Goal: Task Accomplishment & Management: Manage account settings

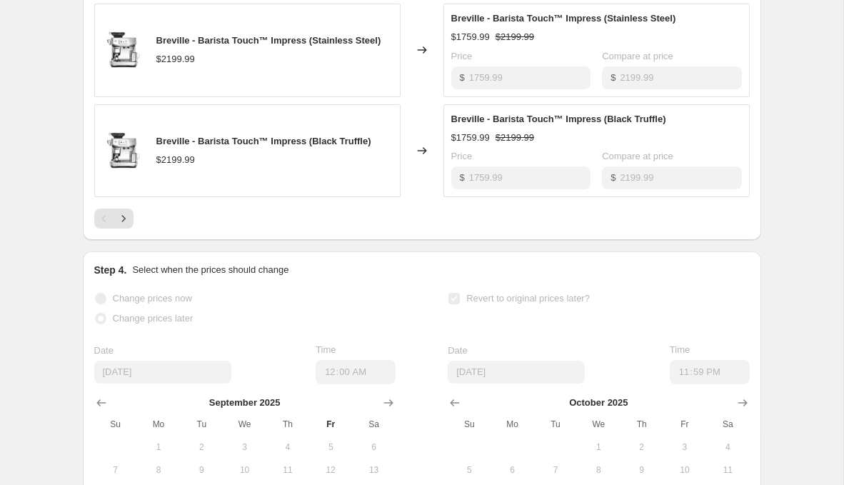
scroll to position [979, 0]
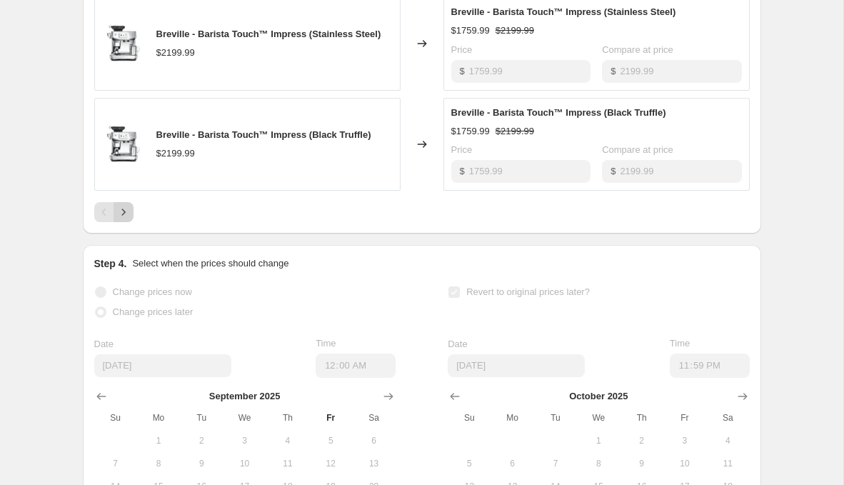
click at [125, 205] on icon "Next" at bounding box center [123, 212] width 14 height 14
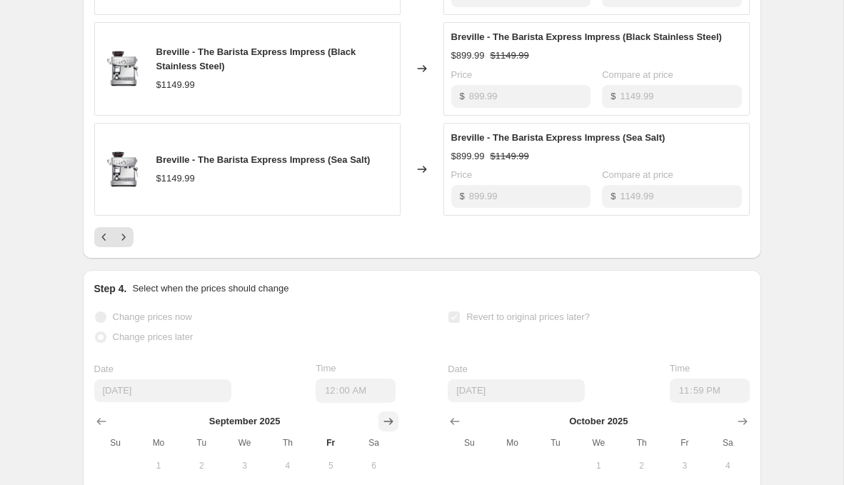
scroll to position [954, 0]
click at [131, 229] on button "Next" at bounding box center [124, 238] width 20 height 20
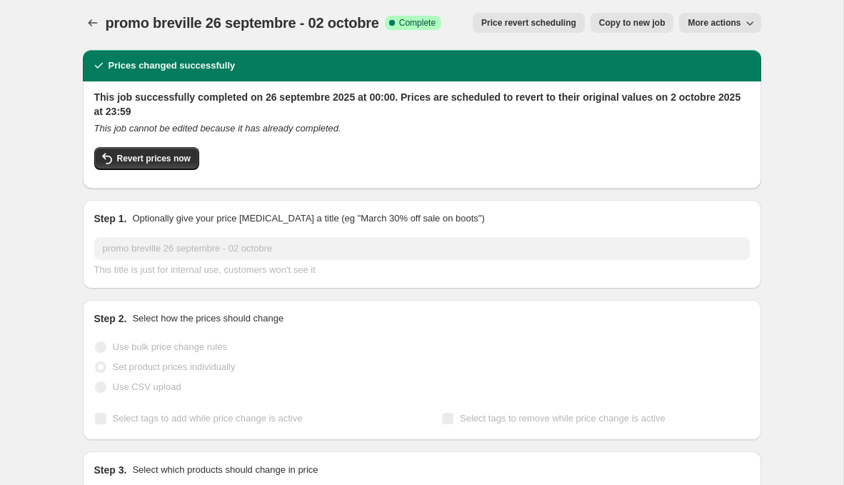
scroll to position [0, 0]
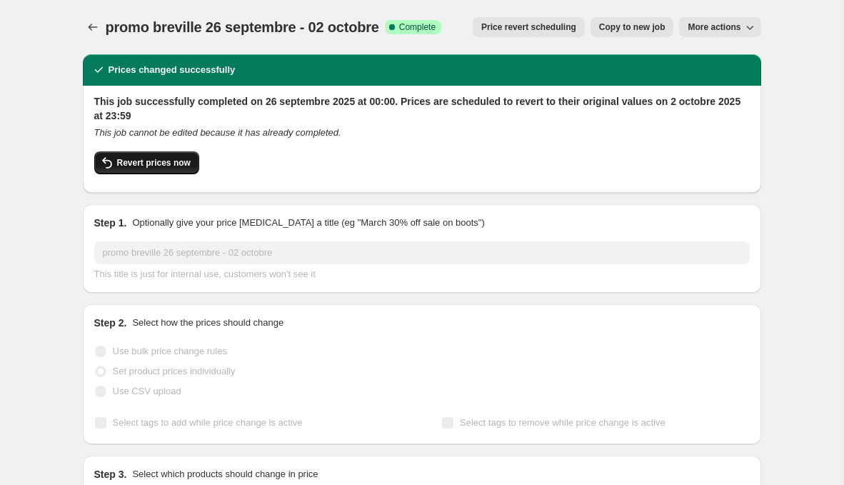
click at [182, 163] on span "Revert prices now" at bounding box center [154, 162] width 74 height 11
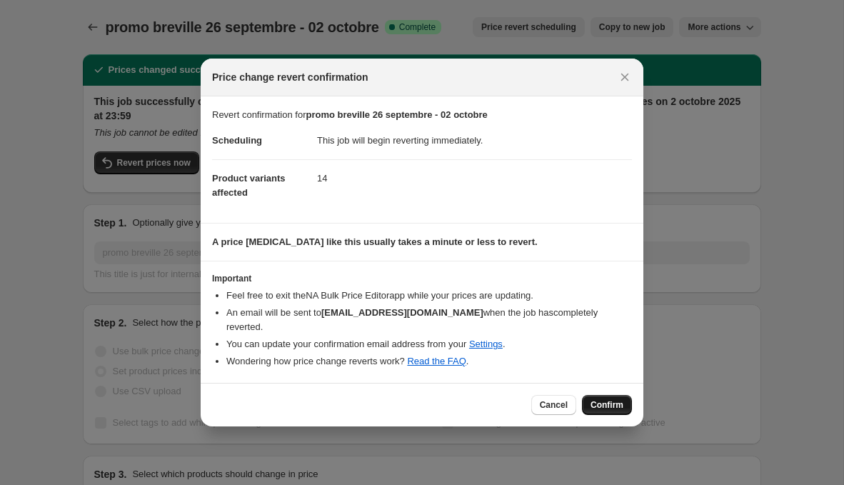
click at [610, 395] on button "Confirm" at bounding box center [607, 405] width 50 height 20
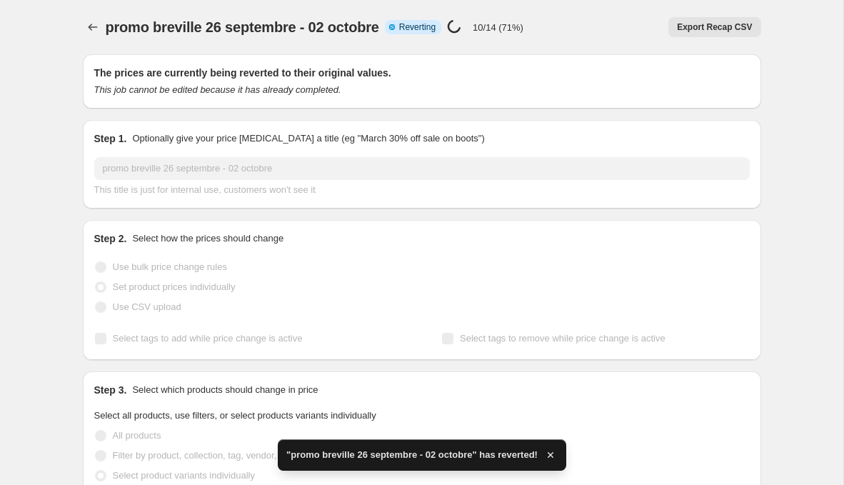
checkbox input "true"
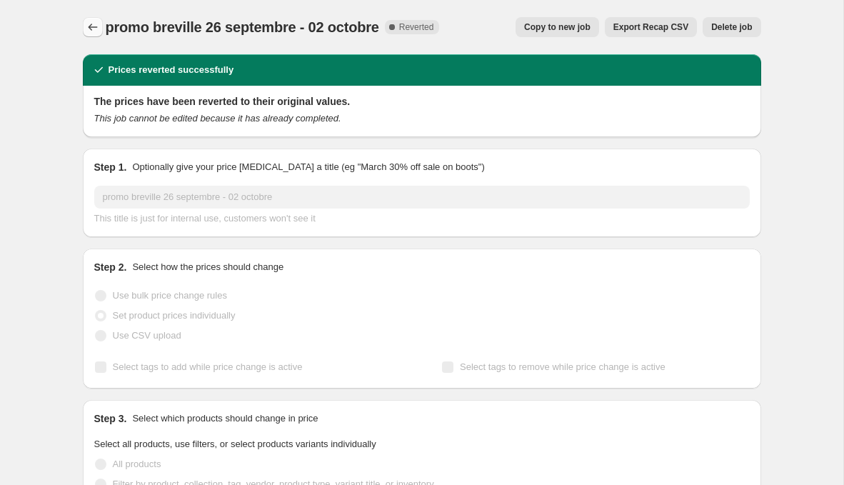
click at [95, 29] on icon "Price change jobs" at bounding box center [93, 27] width 14 height 14
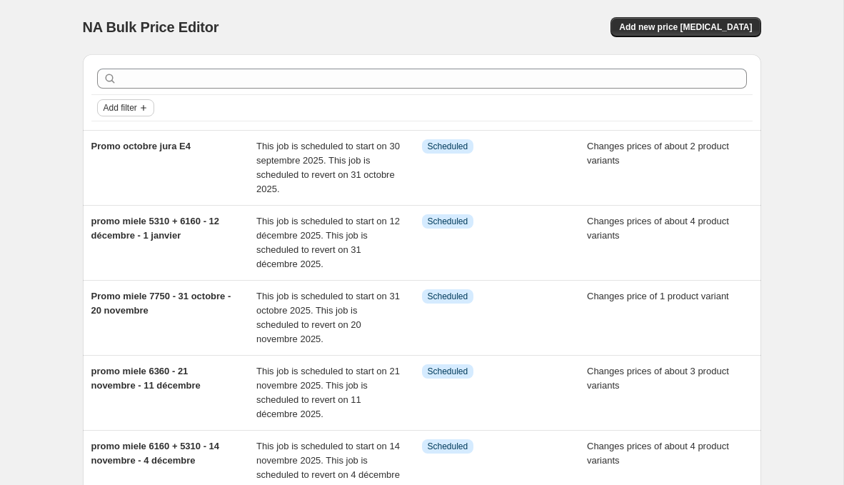
click at [143, 114] on button "Add filter" at bounding box center [125, 107] width 57 height 17
click at [105, 125] on button "Job status" at bounding box center [125, 135] width 51 height 23
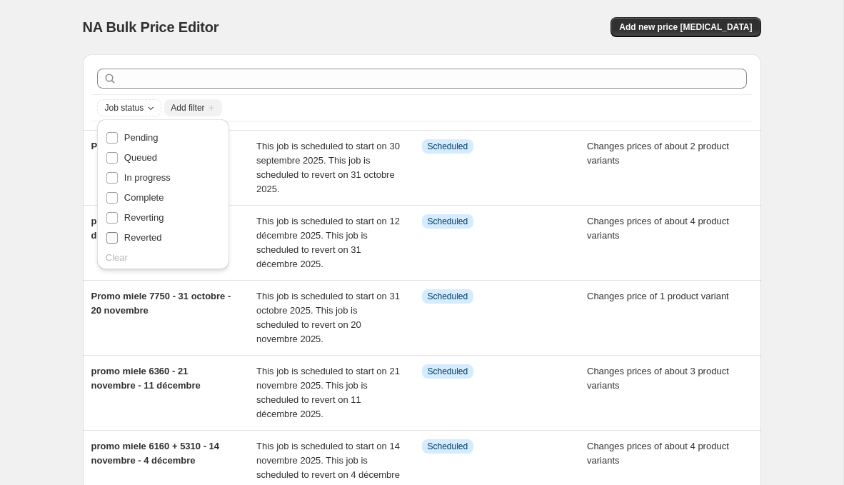
click at [137, 234] on span "Reverted" at bounding box center [143, 237] width 38 height 11
click at [118, 234] on input "Reverted" at bounding box center [111, 237] width 11 height 11
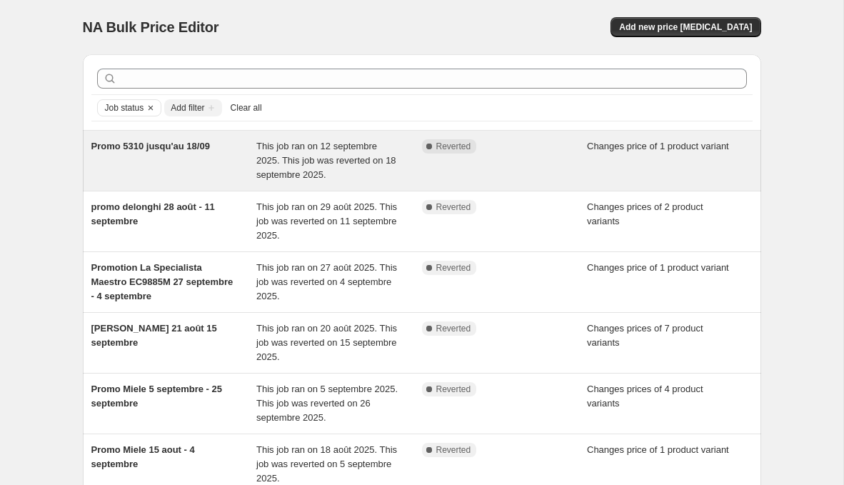
click at [404, 175] on div "This job ran on 12 septembre 2025. This job was reverted on 18 septembre 2025." at bounding box center [339, 160] width 166 height 43
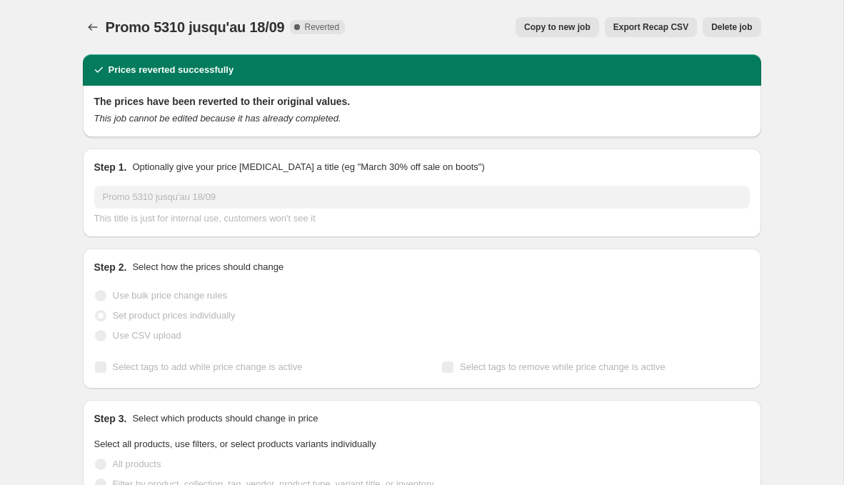
click at [735, 20] on button "Delete job" at bounding box center [732, 27] width 58 height 20
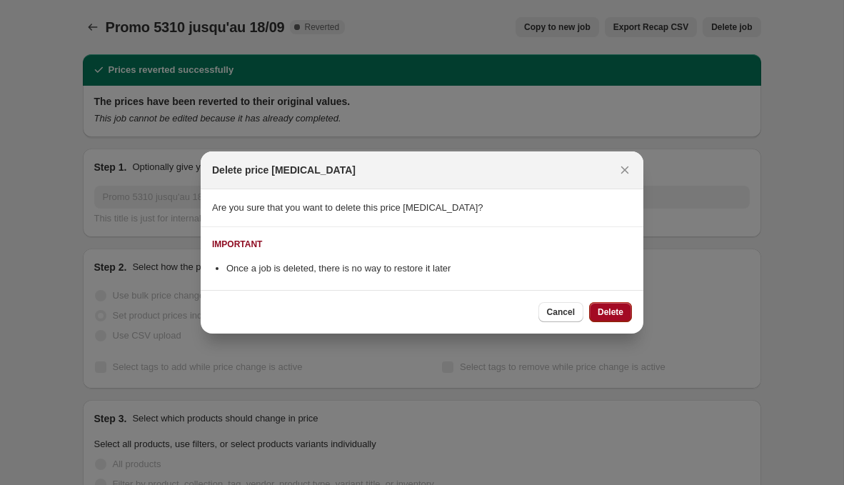
click at [614, 321] on button "Delete" at bounding box center [610, 312] width 43 height 20
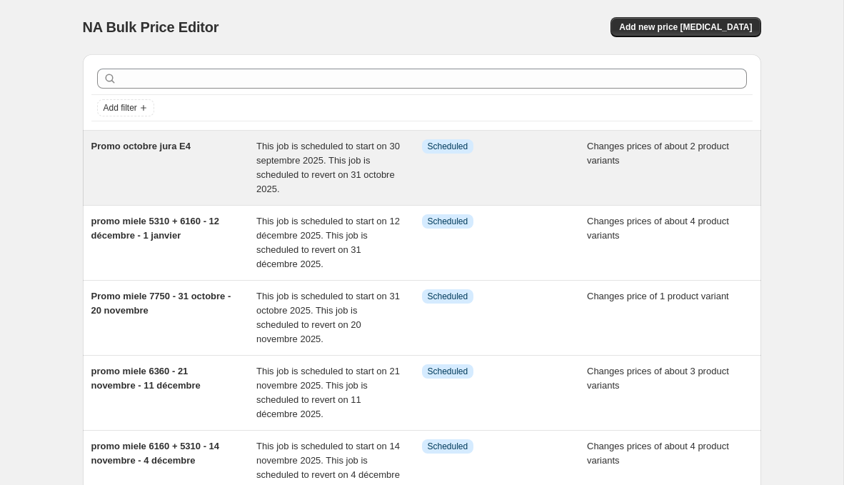
click at [501, 141] on div "Info Scheduled" at bounding box center [494, 146] width 144 height 14
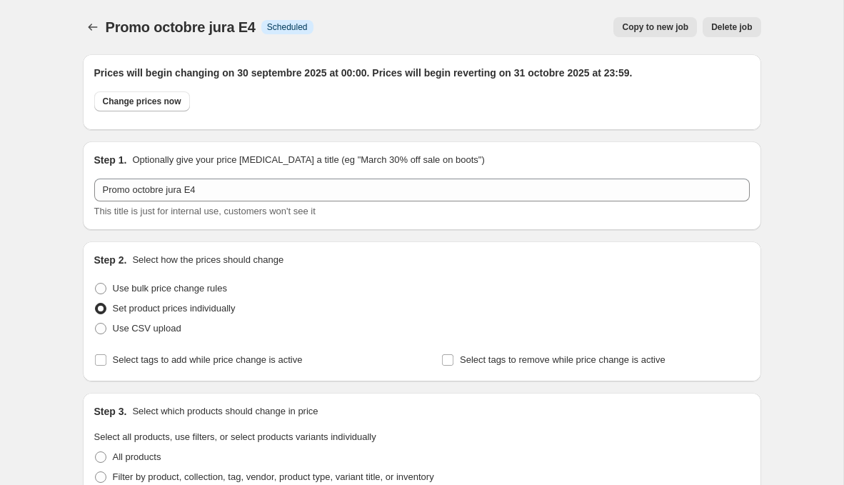
click at [103, 25] on div at bounding box center [94, 27] width 23 height 20
click at [94, 22] on icon "Price change jobs" at bounding box center [93, 27] width 14 height 14
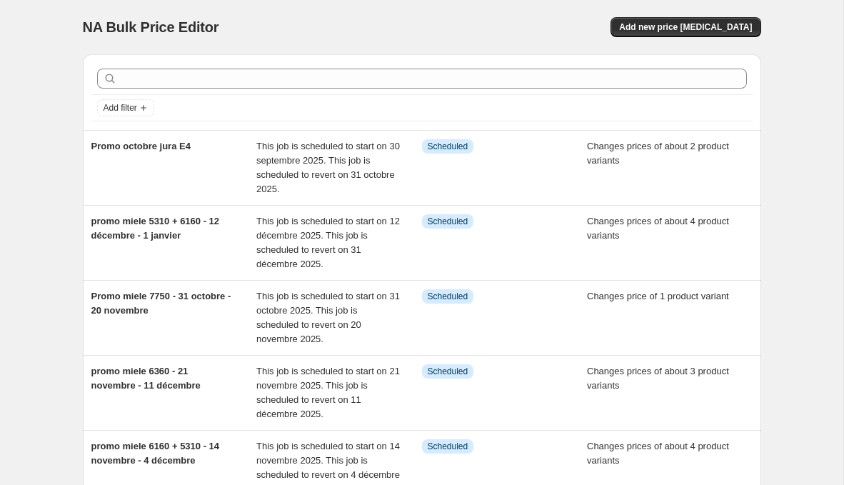
click at [122, 117] on div "Add filter" at bounding box center [422, 108] width 662 height 26
click at [136, 108] on span "Add filter" at bounding box center [121, 107] width 34 height 11
click at [138, 129] on span "Job status" at bounding box center [125, 136] width 42 height 14
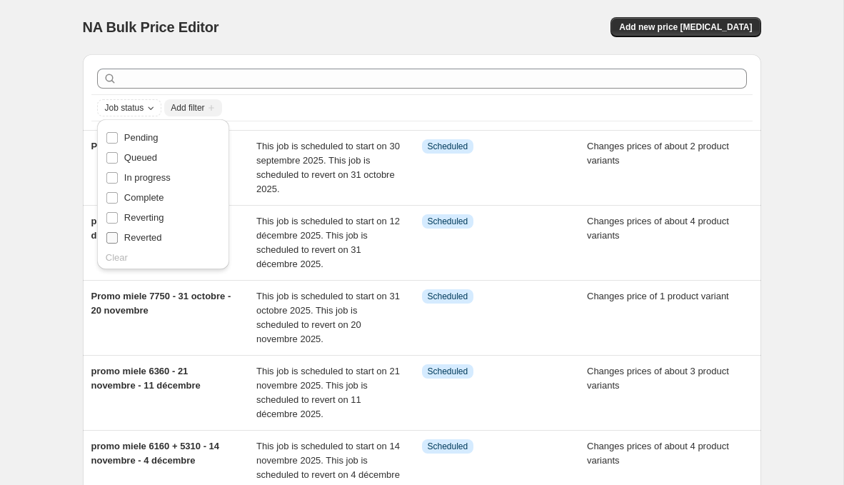
click at [148, 244] on span "Reverted" at bounding box center [143, 238] width 38 height 14
click at [118, 244] on input "Reverted" at bounding box center [111, 237] width 11 height 11
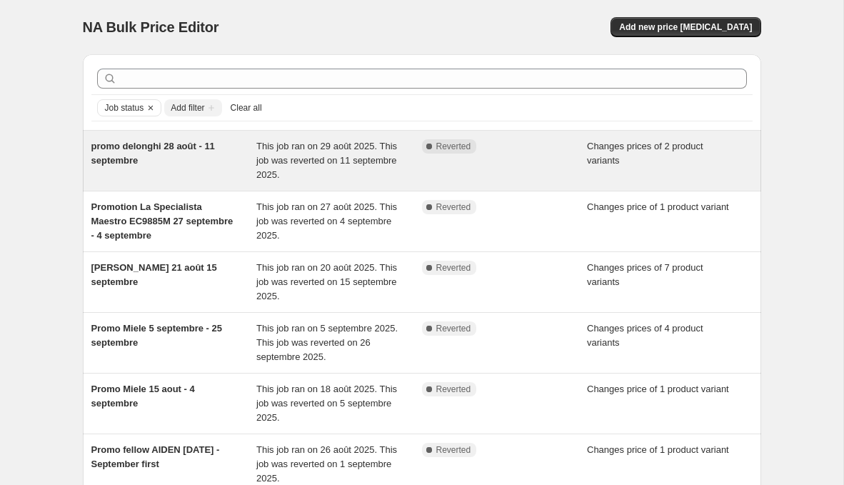
click at [367, 167] on div "This job ran on 29 août 2025. This job was reverted on 11 septembre 2025." at bounding box center [339, 160] width 166 height 43
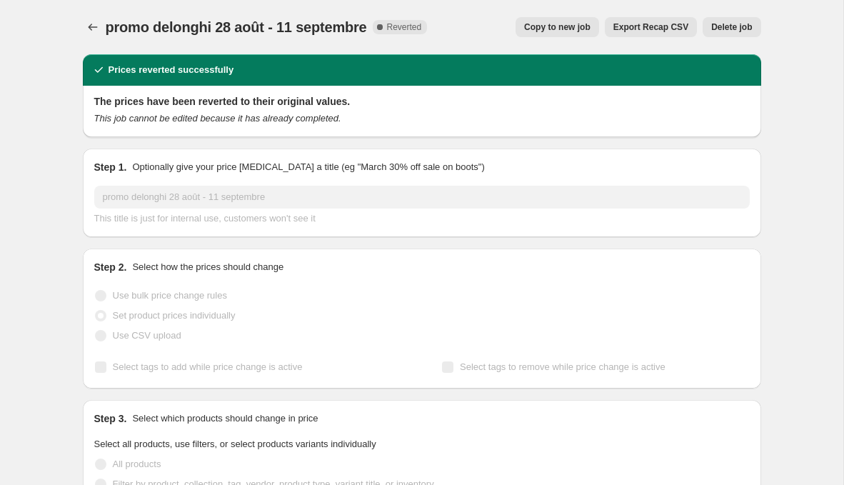
click at [745, 21] on span "Delete job" at bounding box center [732, 26] width 41 height 11
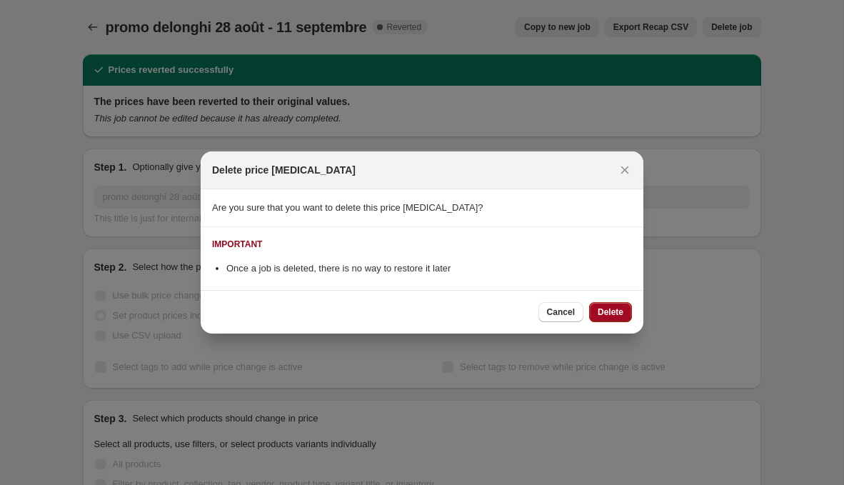
click at [614, 311] on span "Delete" at bounding box center [611, 311] width 26 height 11
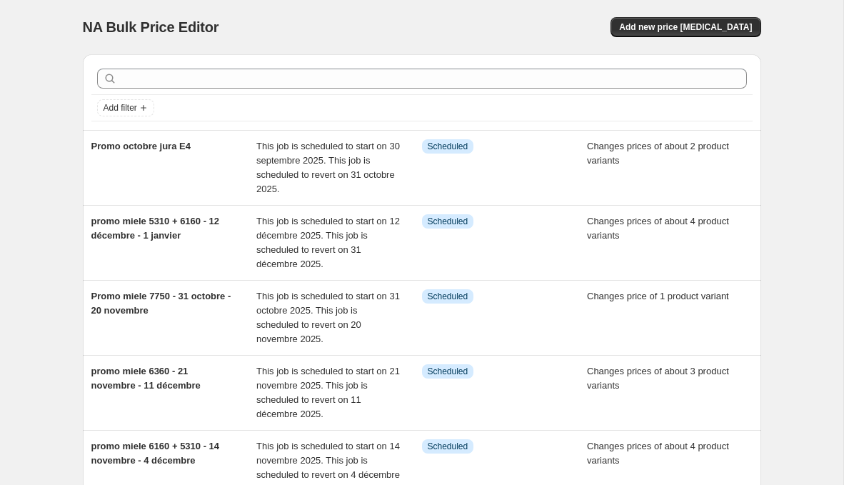
click at [125, 116] on div "Add filter" at bounding box center [422, 108] width 662 height 26
click at [131, 104] on span "Add filter" at bounding box center [121, 107] width 34 height 11
click at [136, 133] on span "Job status" at bounding box center [125, 135] width 42 height 11
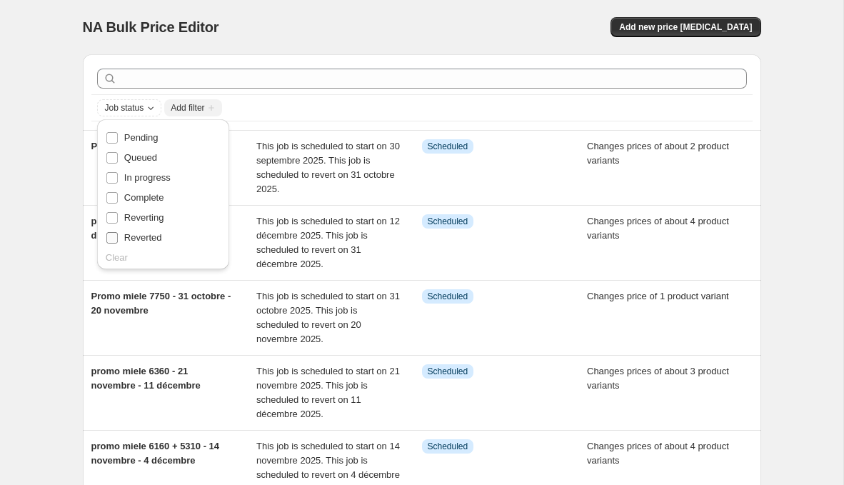
click at [147, 236] on span "Reverted" at bounding box center [143, 237] width 38 height 11
click at [118, 236] on input "Reverted" at bounding box center [111, 237] width 11 height 11
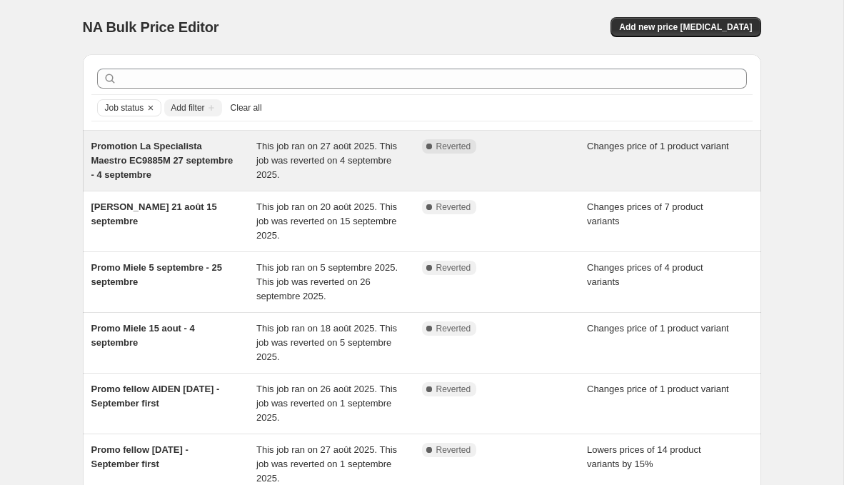
click at [385, 183] on div "Promotion La Specialista Maestro EC9885M 27 septembre - 4 septembre This job ra…" at bounding box center [422, 161] width 679 height 60
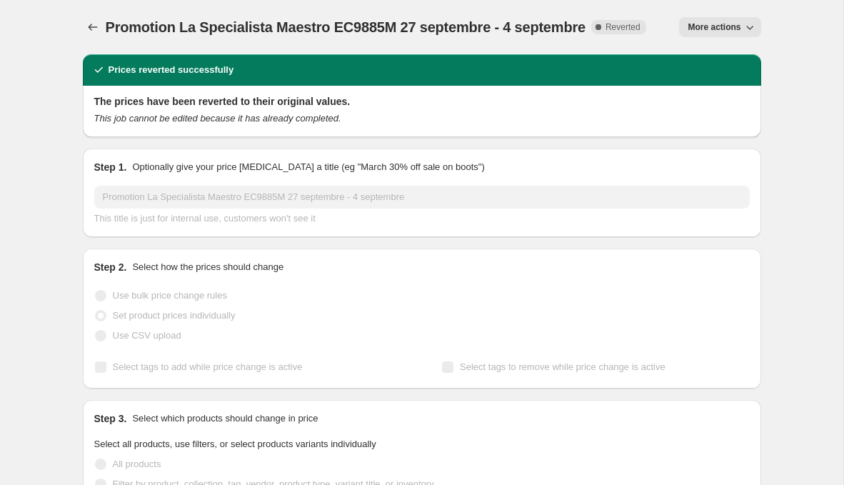
click at [699, 31] on span "More actions" at bounding box center [714, 26] width 53 height 11
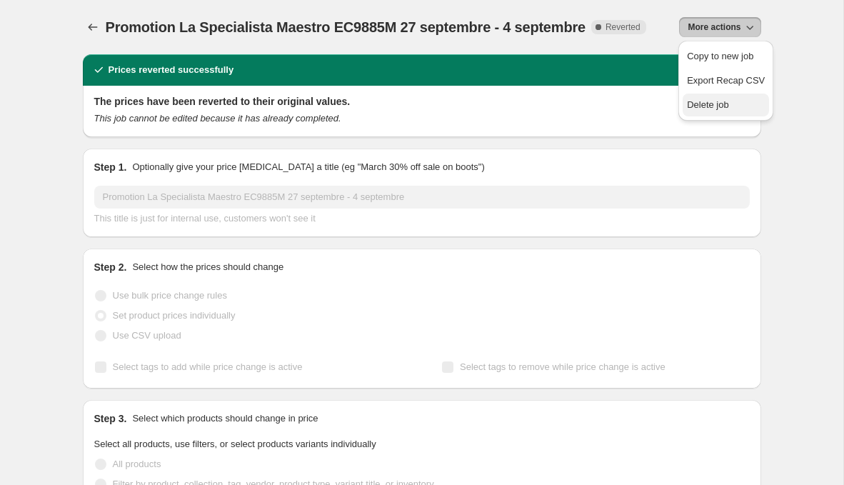
click at [705, 98] on span "Delete job" at bounding box center [726, 105] width 78 height 14
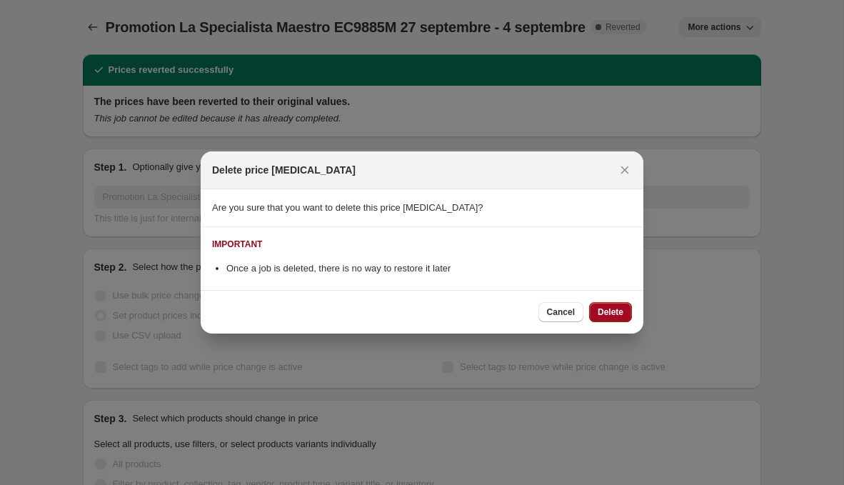
click at [617, 307] on span "Delete" at bounding box center [611, 311] width 26 height 11
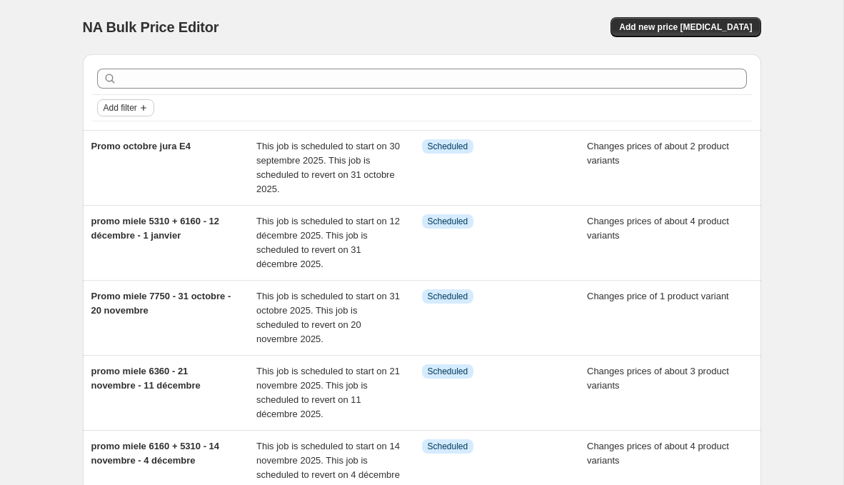
click at [124, 103] on span "Add filter" at bounding box center [121, 107] width 34 height 11
click at [141, 139] on span "Job status" at bounding box center [125, 135] width 42 height 11
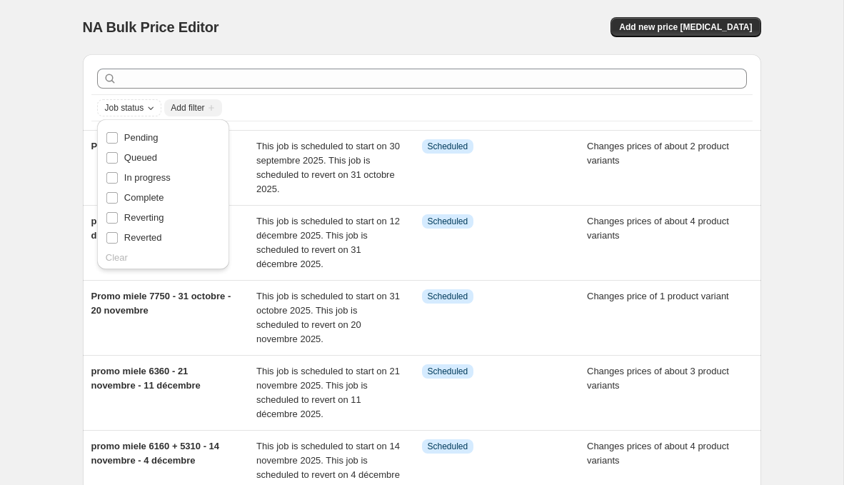
click at [171, 234] on div "Reverted" at bounding box center [163, 238] width 115 height 20
click at [141, 242] on span "Reverted" at bounding box center [143, 237] width 38 height 11
click at [118, 242] on input "Reverted" at bounding box center [111, 237] width 11 height 11
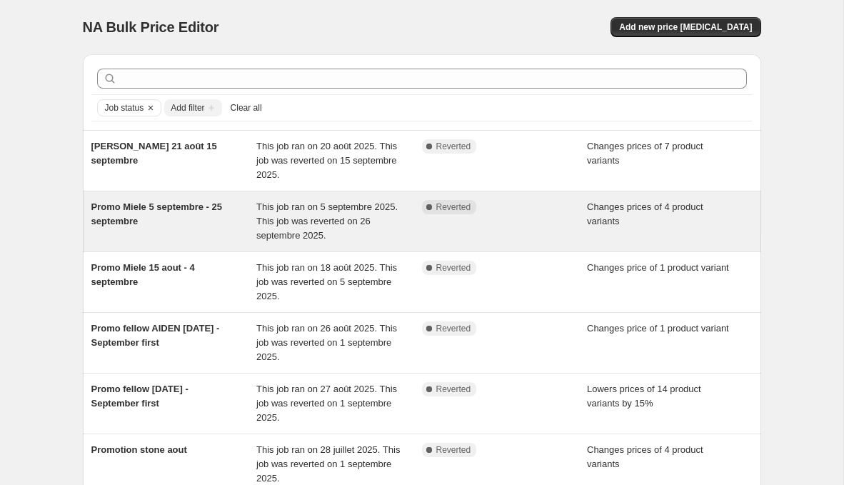
click at [555, 194] on div "[PERSON_NAME] 5 septembre - 25 septembre This job ran on 5 septembre 2025. This…" at bounding box center [422, 221] width 679 height 60
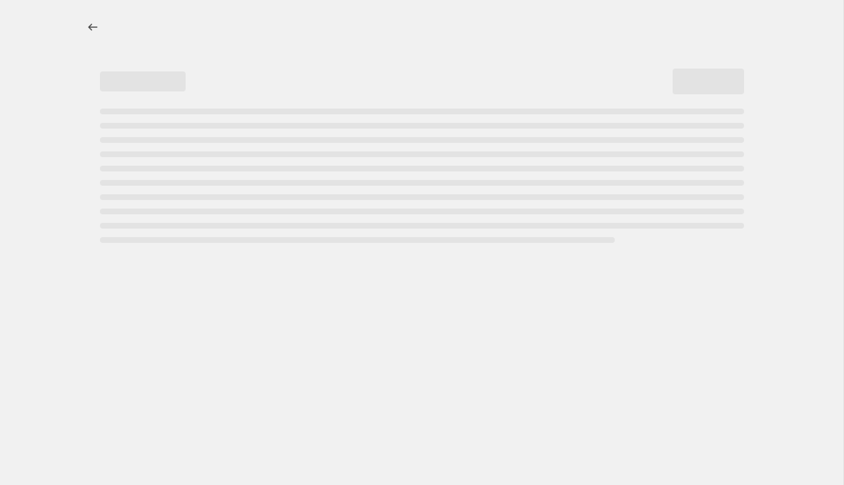
click at [555, 194] on div "Page loading" at bounding box center [422, 197] width 644 height 6
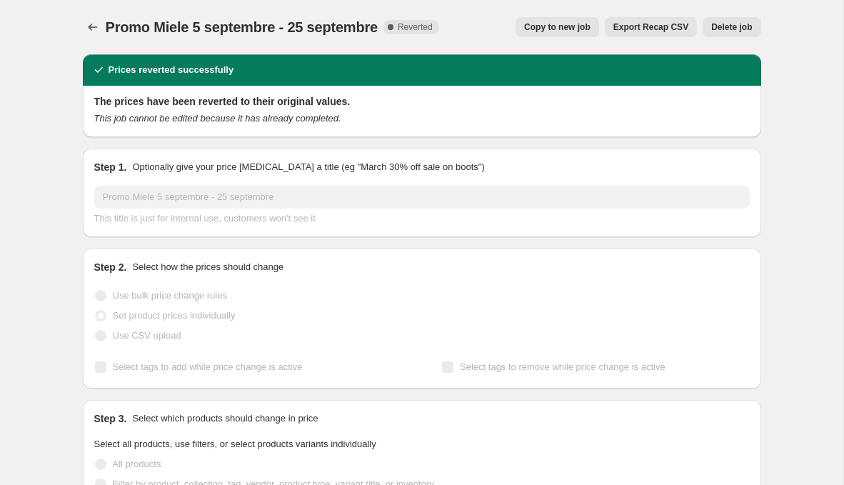
click at [734, 32] on span "Delete job" at bounding box center [732, 26] width 41 height 11
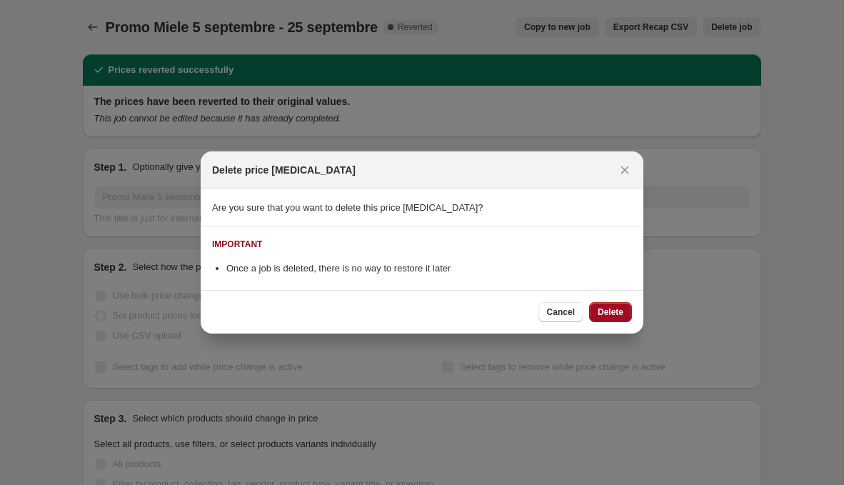
click at [612, 321] on button "Delete" at bounding box center [610, 312] width 43 height 20
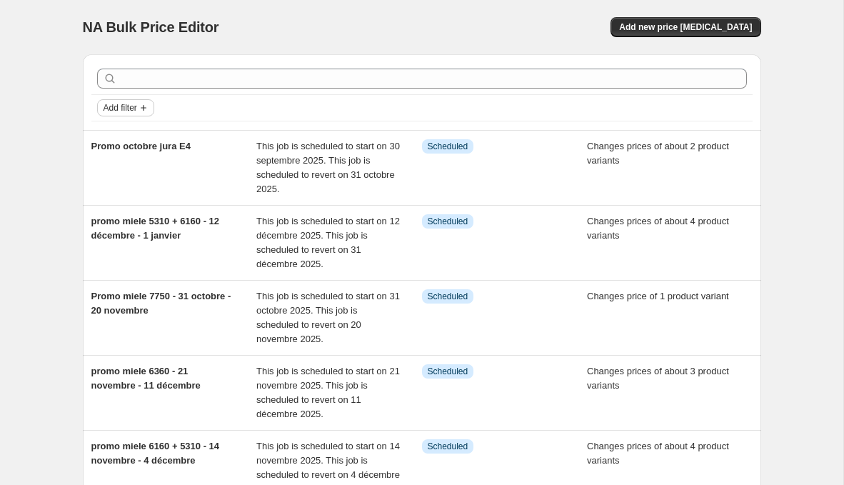
click at [117, 112] on span "Add filter" at bounding box center [121, 107] width 34 height 11
click at [137, 134] on span "Job status" at bounding box center [125, 135] width 42 height 11
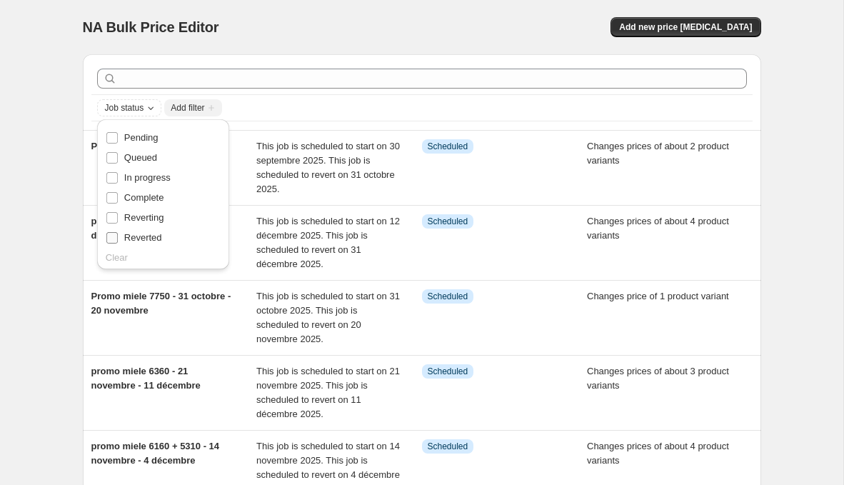
click at [151, 232] on span "Reverted" at bounding box center [143, 237] width 38 height 11
click at [118, 232] on input "Reverted" at bounding box center [111, 237] width 11 height 11
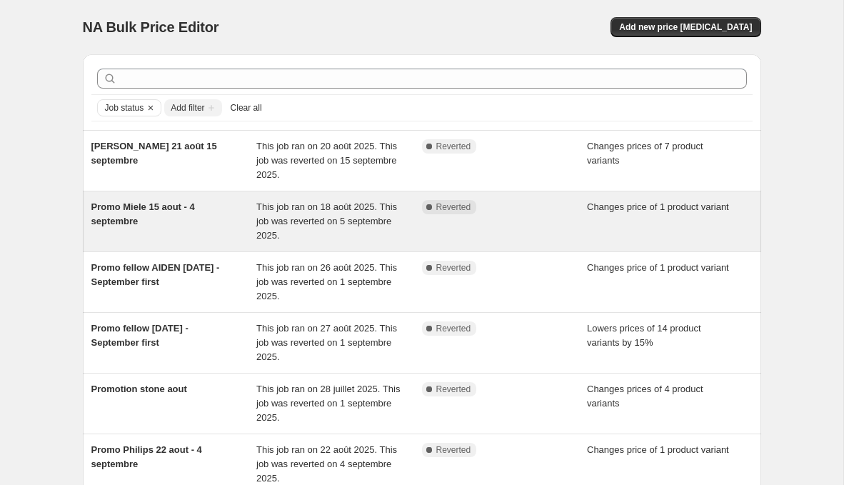
click at [632, 195] on div "[PERSON_NAME] 15 aout - 4 septembre This job ran on 18 août 2025. This job was …" at bounding box center [422, 221] width 679 height 60
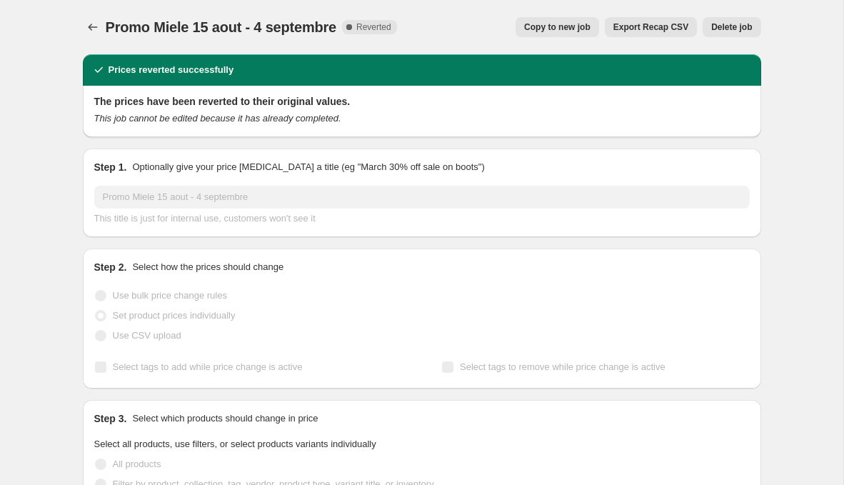
click at [727, 20] on button "Delete job" at bounding box center [732, 27] width 58 height 20
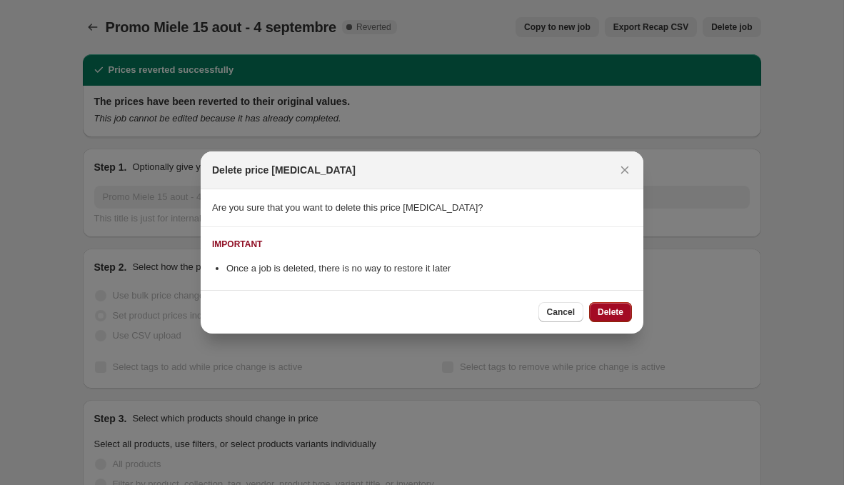
click at [606, 312] on span "Delete" at bounding box center [611, 311] width 26 height 11
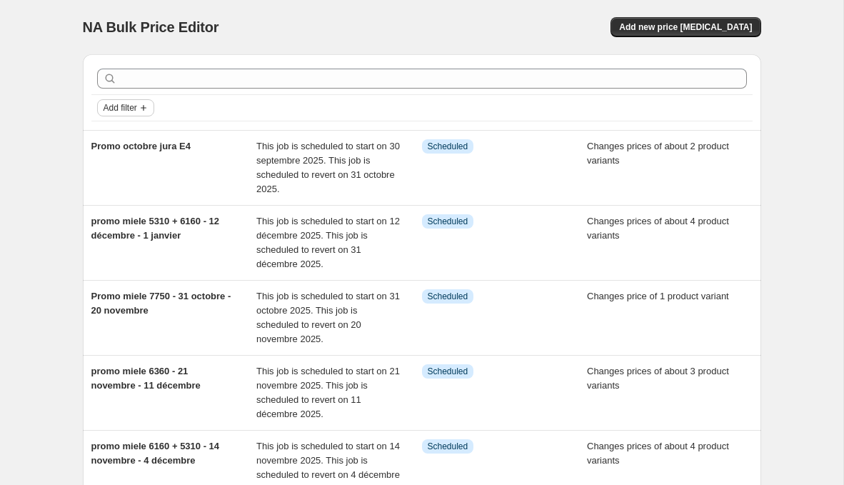
click at [153, 109] on button "Add filter" at bounding box center [125, 107] width 57 height 17
click at [150, 137] on button "Job status" at bounding box center [125, 135] width 51 height 23
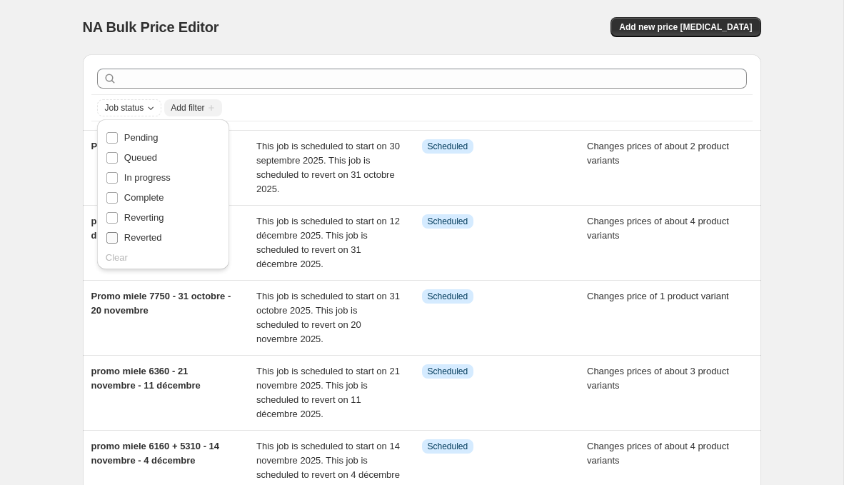
click at [138, 232] on span "Reverted" at bounding box center [143, 237] width 38 height 11
click at [118, 232] on input "Reverted" at bounding box center [111, 237] width 11 height 11
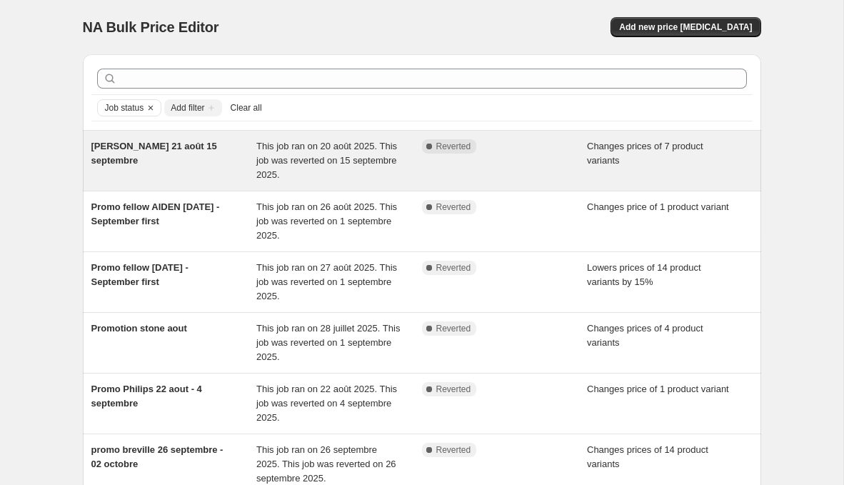
click at [506, 159] on div "Complete Reverted" at bounding box center [505, 160] width 166 height 43
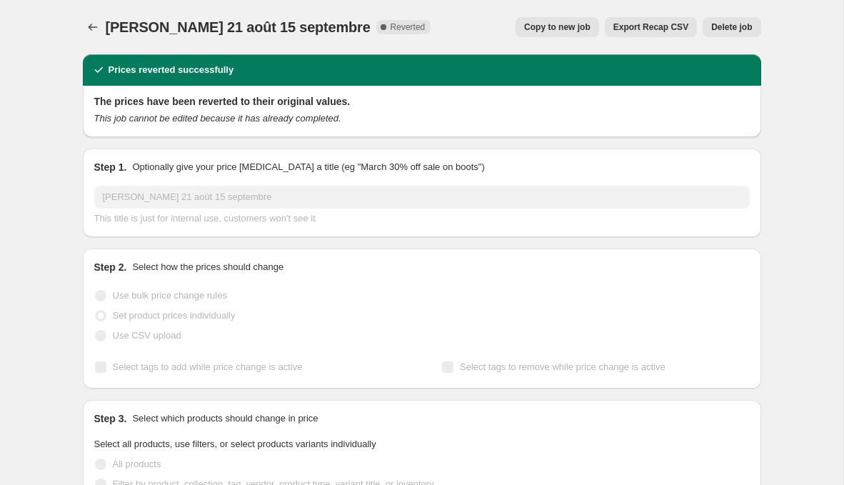
click at [738, 14] on div "[PERSON_NAME] 21 août 15 septembre. This page is ready Promo bellucci 21 août 1…" at bounding box center [422, 27] width 679 height 54
click at [738, 23] on span "Delete job" at bounding box center [732, 26] width 41 height 11
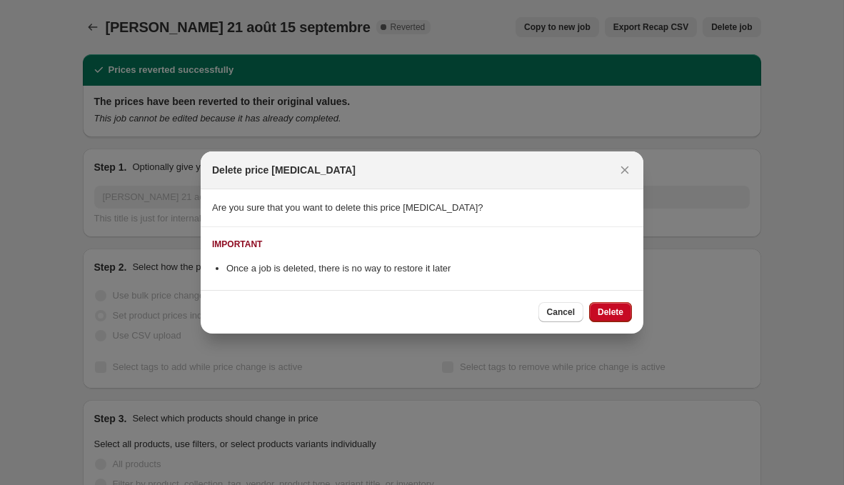
click at [615, 322] on div "Cancel Delete" at bounding box center [422, 312] width 443 height 44
click at [617, 315] on span "Delete" at bounding box center [611, 311] width 26 height 11
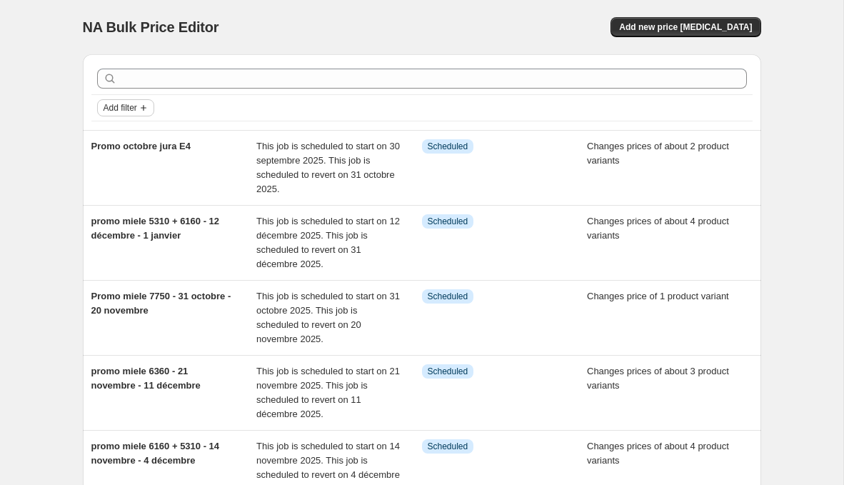
click at [109, 107] on span "Add filter" at bounding box center [121, 107] width 34 height 11
click at [116, 134] on span "Job status" at bounding box center [125, 135] width 42 height 11
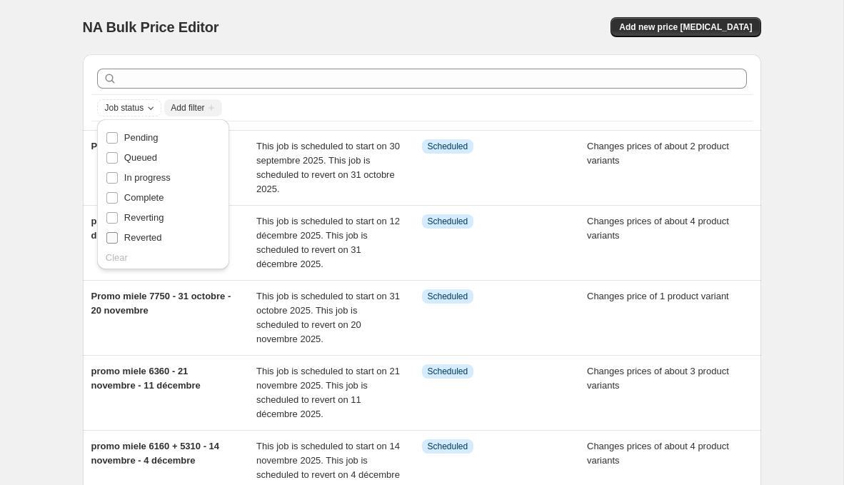
click at [144, 240] on span "Reverted" at bounding box center [143, 237] width 38 height 11
click at [118, 240] on input "Reverted" at bounding box center [111, 237] width 11 height 11
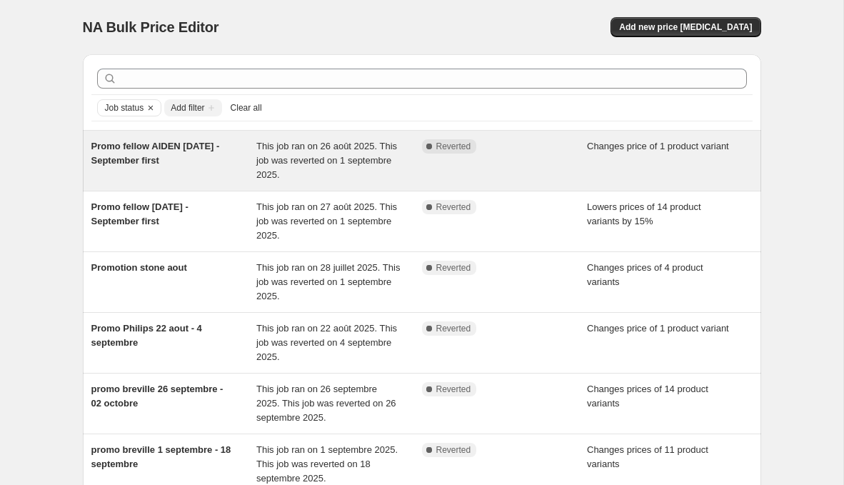
click at [588, 152] on div "Changes price of 1 product variant" at bounding box center [670, 160] width 166 height 43
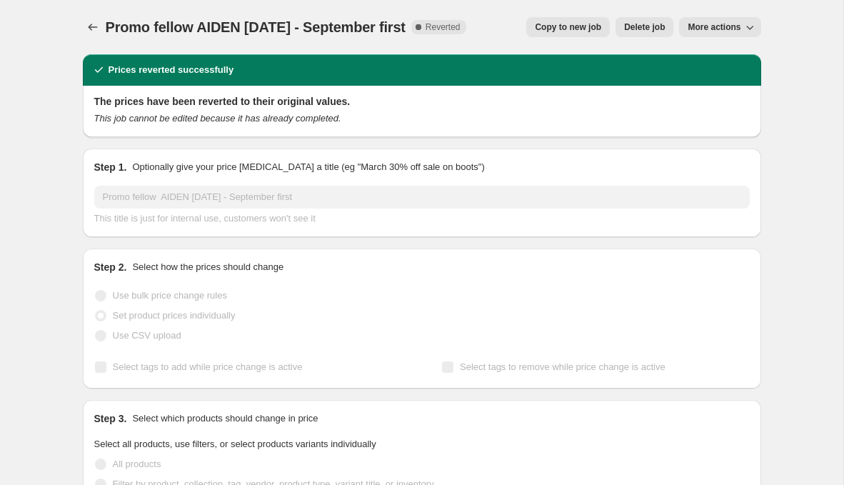
click at [717, 21] on button "More actions" at bounding box center [719, 27] width 81 height 20
click at [639, 28] on span "Delete job" at bounding box center [644, 26] width 41 height 11
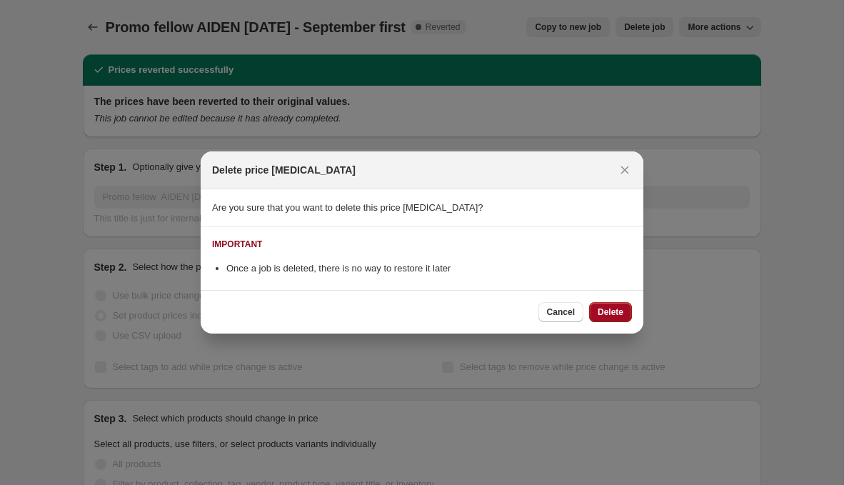
click at [610, 314] on span "Delete" at bounding box center [611, 311] width 26 height 11
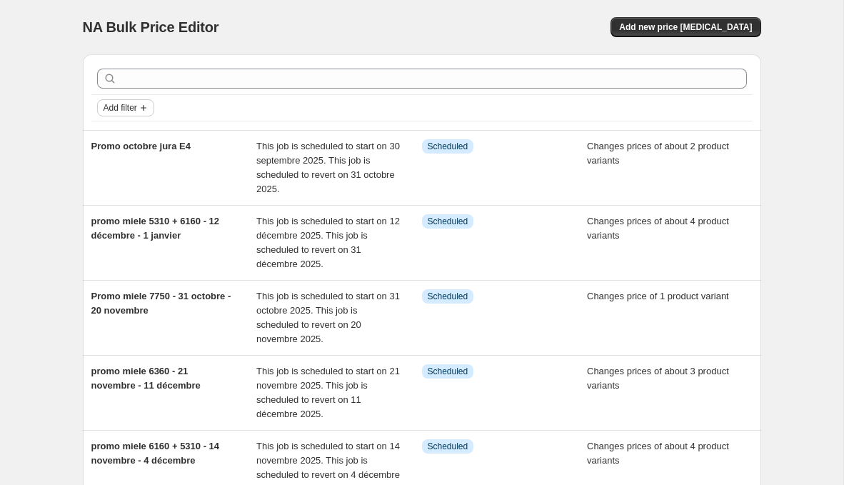
click at [129, 104] on span "Add filter" at bounding box center [121, 107] width 34 height 11
click at [136, 134] on span "Job status" at bounding box center [125, 135] width 42 height 11
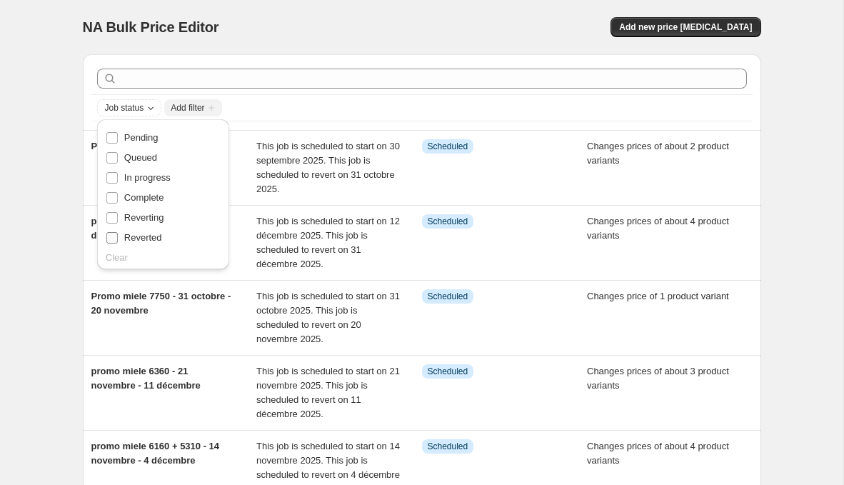
click at [151, 238] on span "Reverted" at bounding box center [143, 237] width 38 height 11
click at [118, 238] on input "Reverted" at bounding box center [111, 237] width 11 height 11
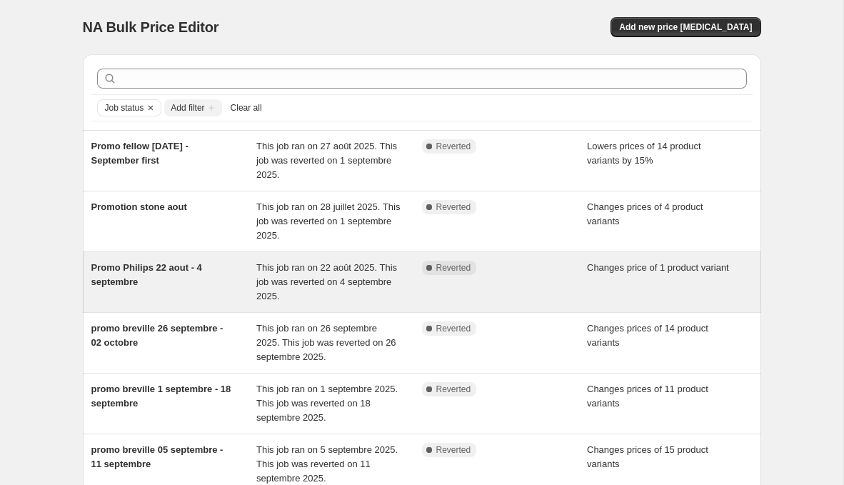
scroll to position [208, 0]
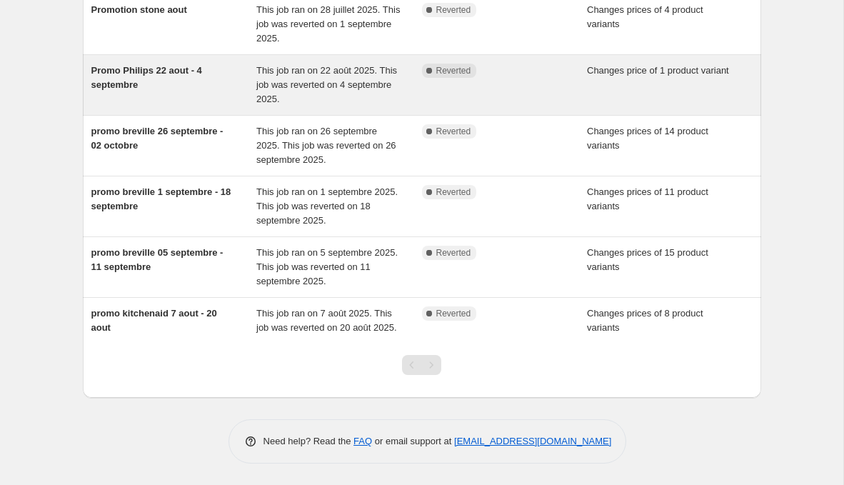
click at [216, 308] on span "promo kitchenaid 7 aout - 20 aout" at bounding box center [154, 320] width 126 height 25
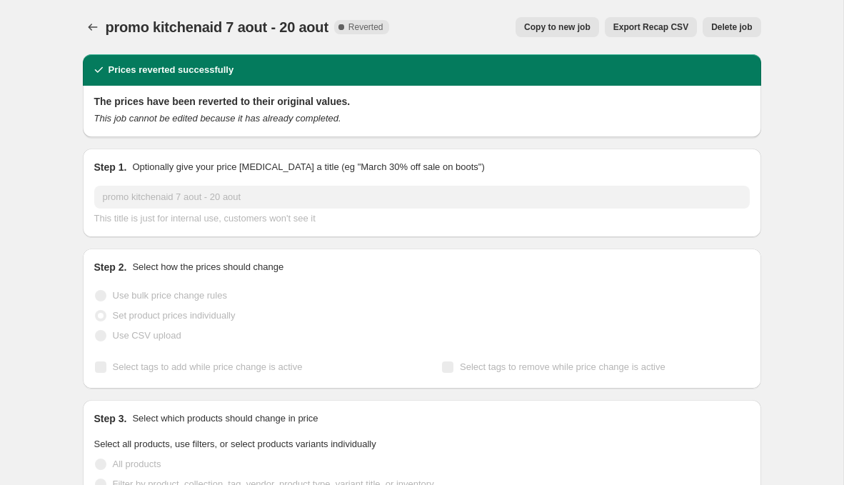
click at [741, 32] on span "Delete job" at bounding box center [732, 26] width 41 height 11
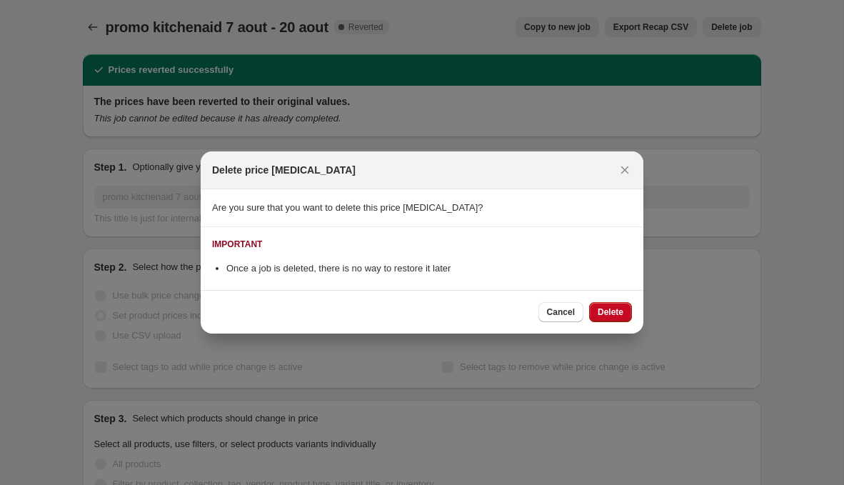
click at [610, 322] on div "Cancel Delete" at bounding box center [422, 312] width 443 height 44
click at [613, 317] on button "Delete" at bounding box center [610, 312] width 43 height 20
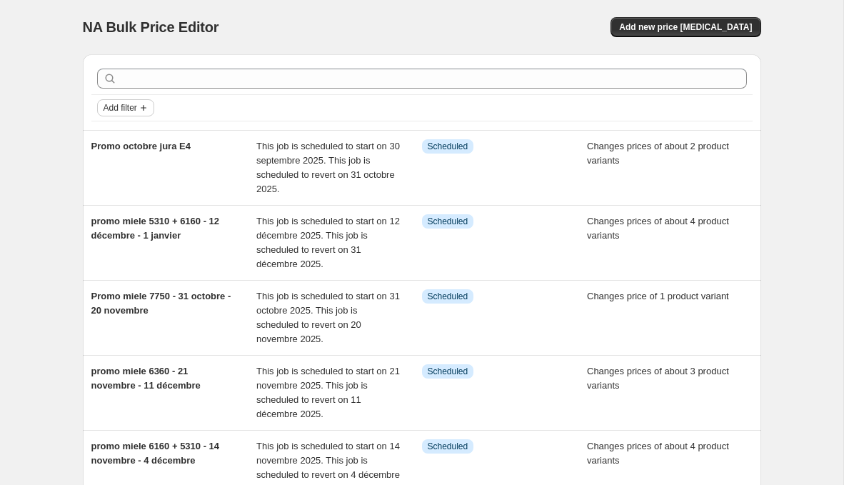
click at [129, 105] on span "Add filter" at bounding box center [121, 107] width 34 height 11
click at [128, 135] on span "Job status" at bounding box center [125, 135] width 42 height 11
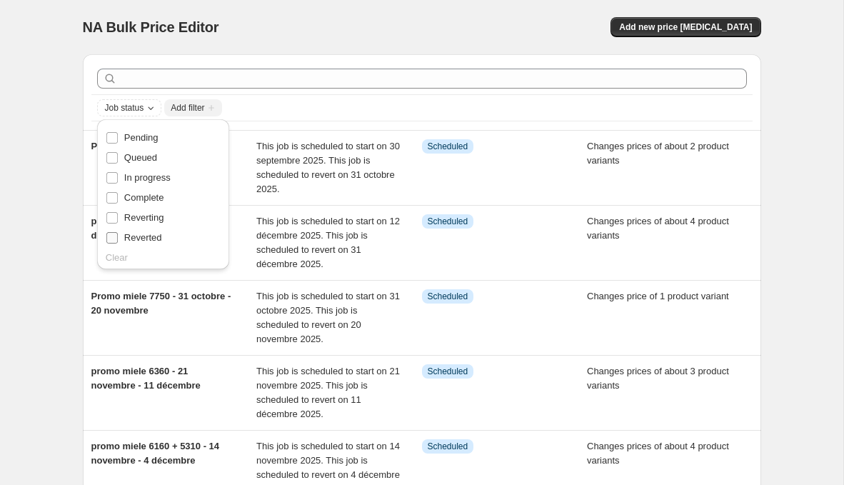
click at [136, 236] on span "Reverted" at bounding box center [143, 237] width 38 height 11
click at [118, 236] on input "Reverted" at bounding box center [111, 237] width 11 height 11
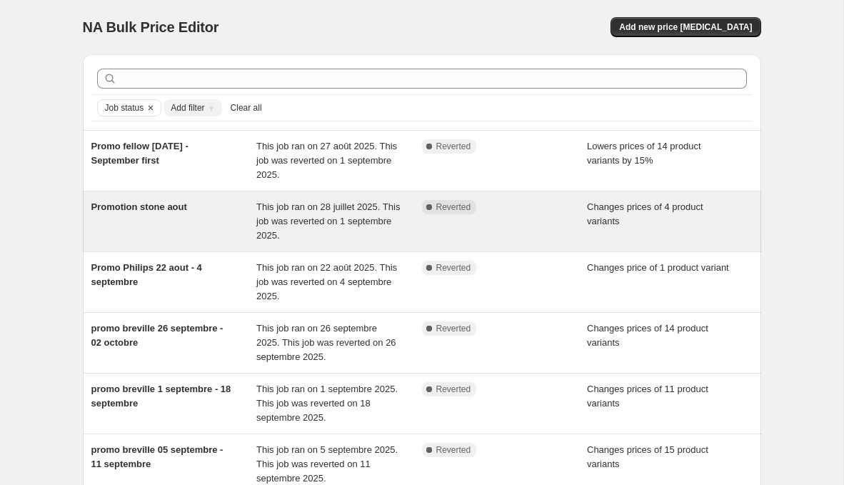
click at [319, 206] on span "This job ran on 28 juillet 2025. This job was reverted on 1 septembre 2025." at bounding box center [328, 220] width 144 height 39
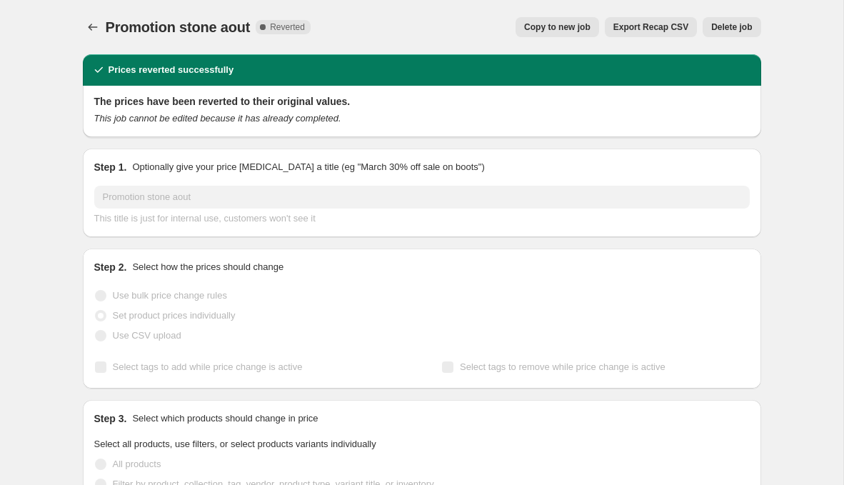
click at [729, 31] on span "Delete job" at bounding box center [732, 26] width 41 height 11
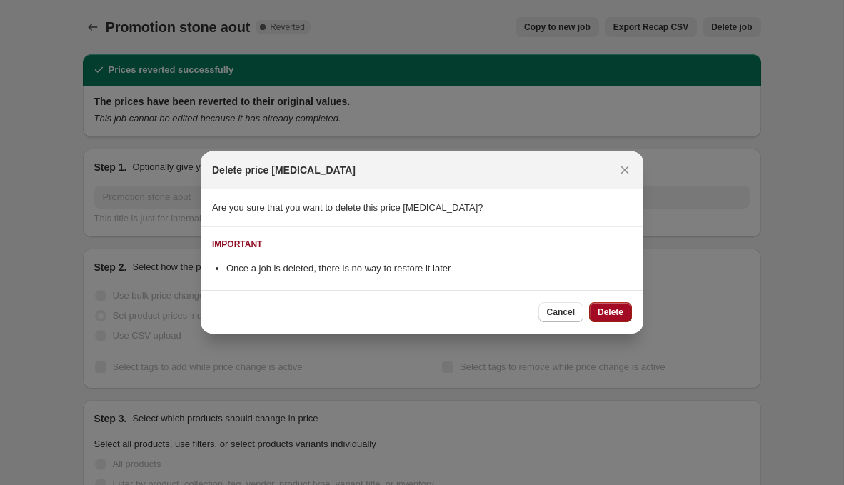
click at [614, 306] on span "Delete" at bounding box center [611, 311] width 26 height 11
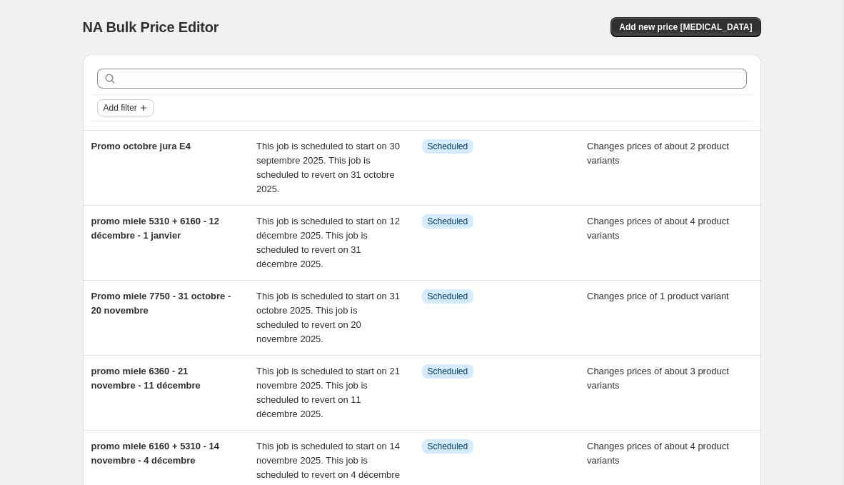
click at [122, 108] on span "Add filter" at bounding box center [121, 107] width 34 height 11
click at [133, 136] on span "Job status" at bounding box center [125, 135] width 42 height 11
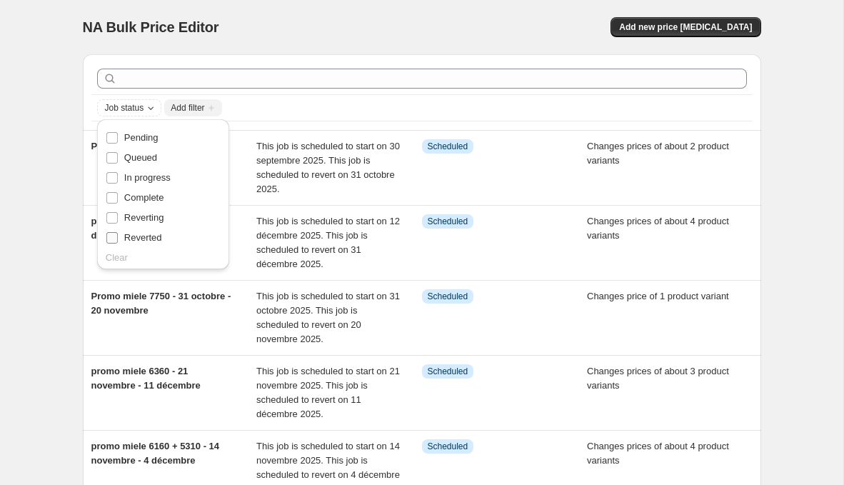
click at [154, 244] on span "Reverted" at bounding box center [143, 238] width 38 height 14
click at [118, 244] on input "Reverted" at bounding box center [111, 237] width 11 height 11
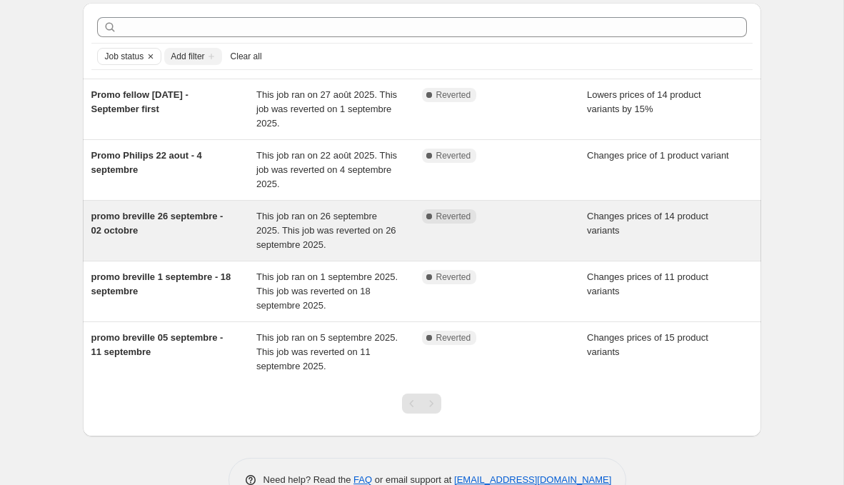
scroll to position [56, 0]
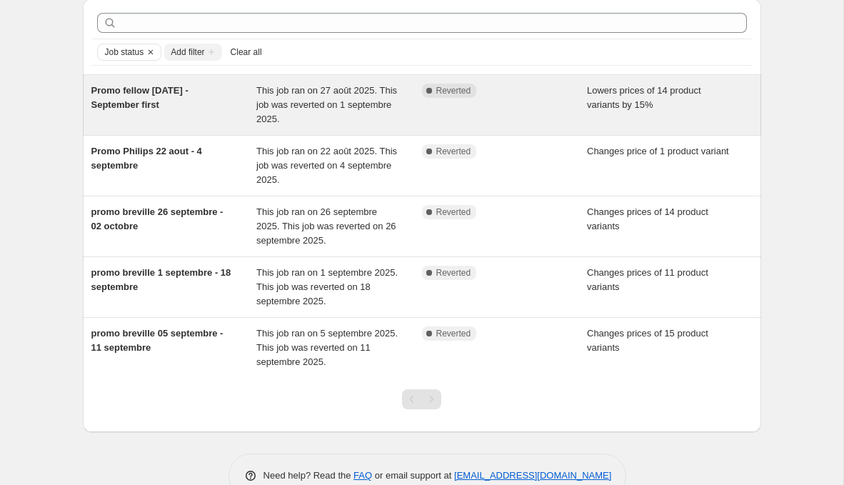
click at [284, 109] on span "This job ran on 27 août 2025. This job was reverted on 1 septembre 2025." at bounding box center [326, 104] width 141 height 39
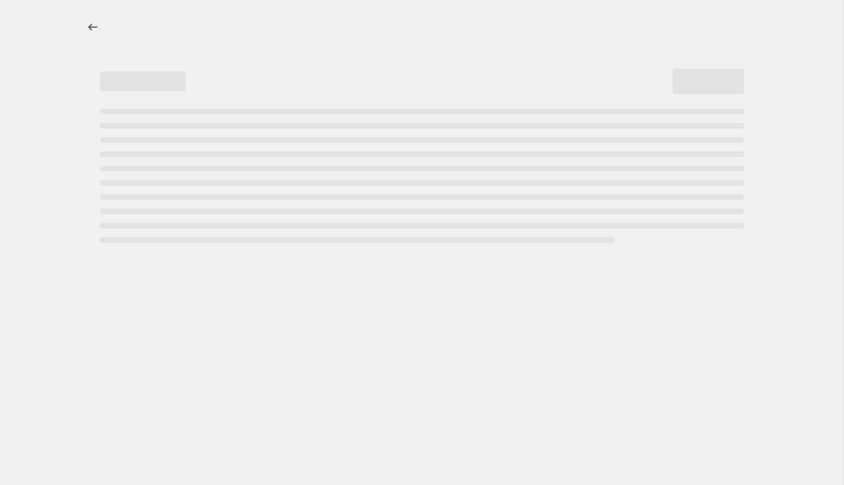
select select "percentage"
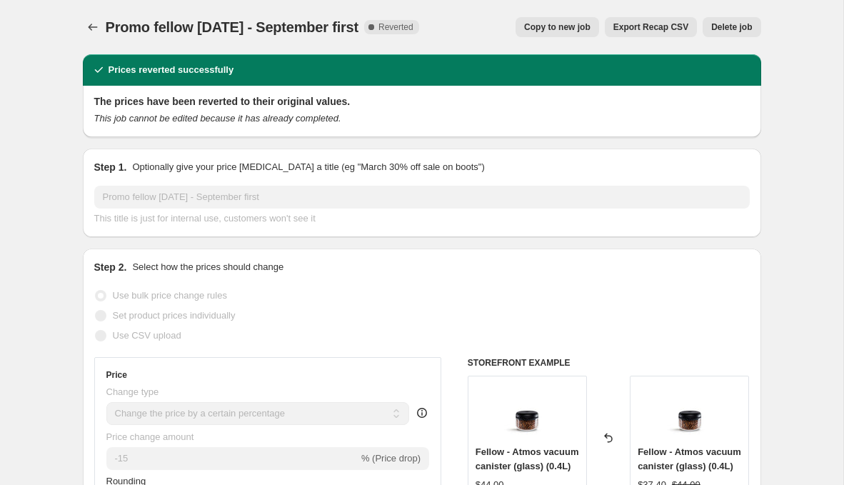
click at [729, 24] on span "Delete job" at bounding box center [732, 26] width 41 height 11
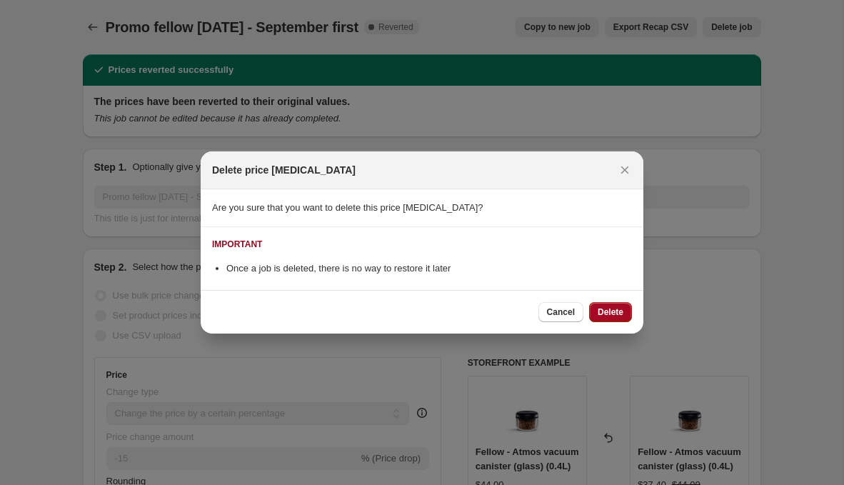
click at [619, 315] on span "Delete" at bounding box center [611, 311] width 26 height 11
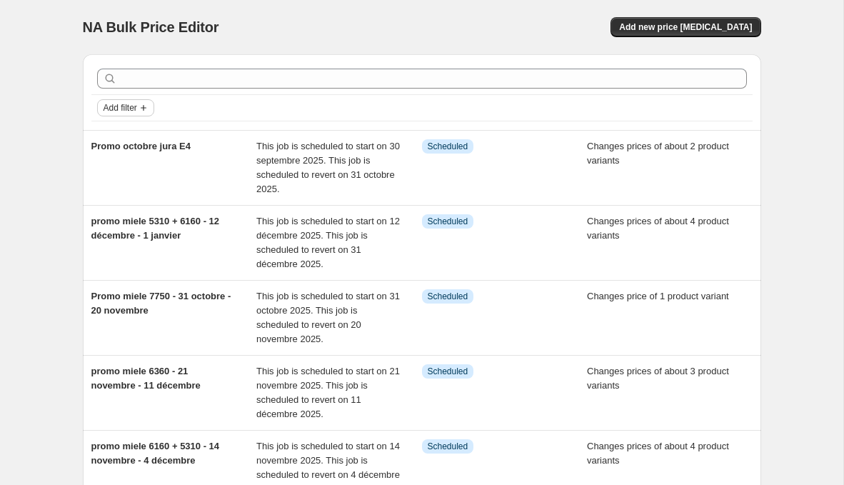
click at [110, 112] on span "Add filter" at bounding box center [121, 107] width 34 height 11
click at [142, 120] on div "Job status" at bounding box center [125, 135] width 59 height 31
click at [142, 126] on button "Job status" at bounding box center [125, 135] width 51 height 23
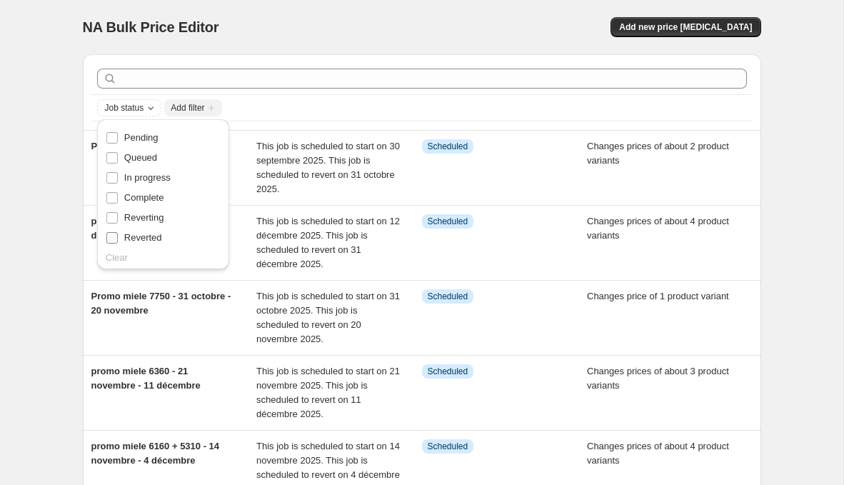
click at [147, 238] on span "Reverted" at bounding box center [143, 237] width 38 height 11
click at [118, 238] on input "Reverted" at bounding box center [111, 237] width 11 height 11
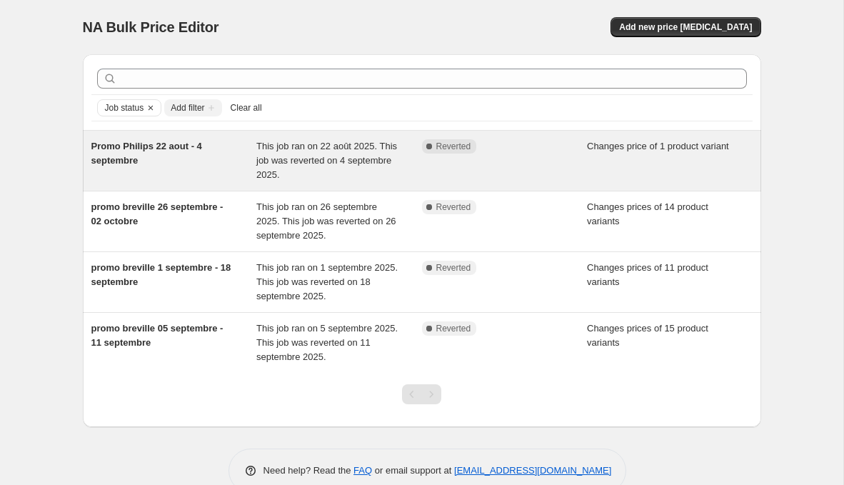
click at [517, 182] on div "Promo Philips 22 aout - 4 septembre This job ran on 22 août 2025. This job was …" at bounding box center [422, 161] width 679 height 60
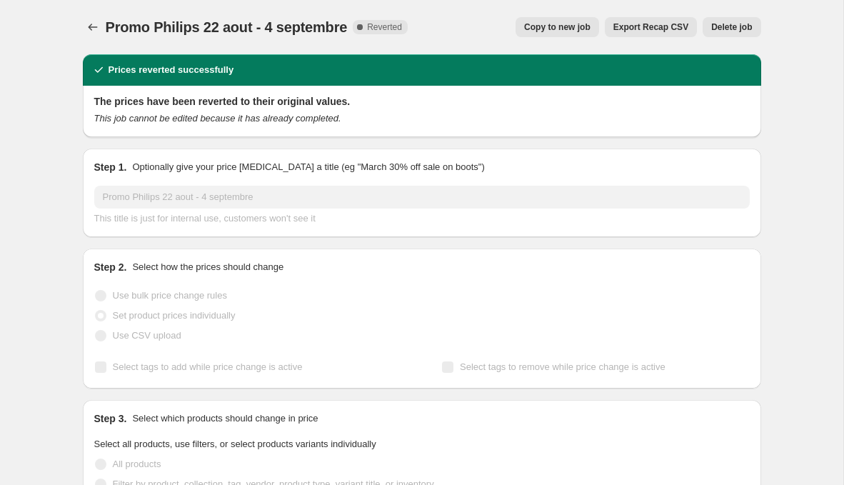
click at [723, 33] on button "Delete job" at bounding box center [732, 27] width 58 height 20
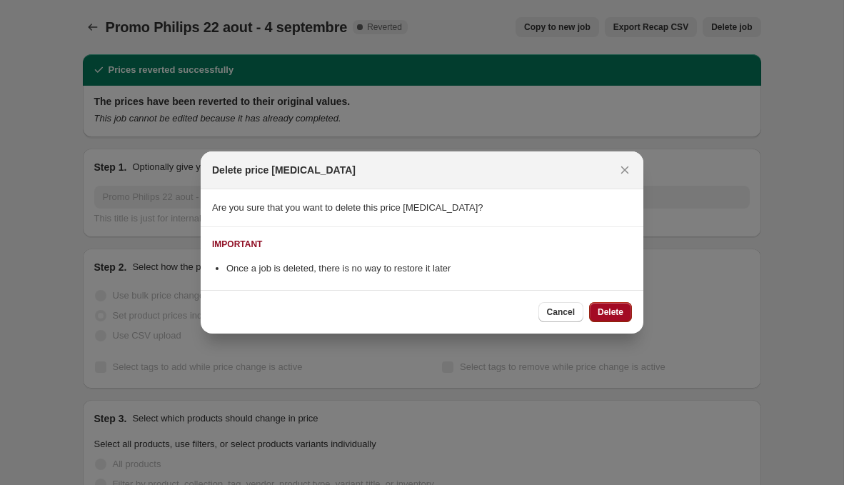
click at [617, 319] on button "Delete" at bounding box center [610, 312] width 43 height 20
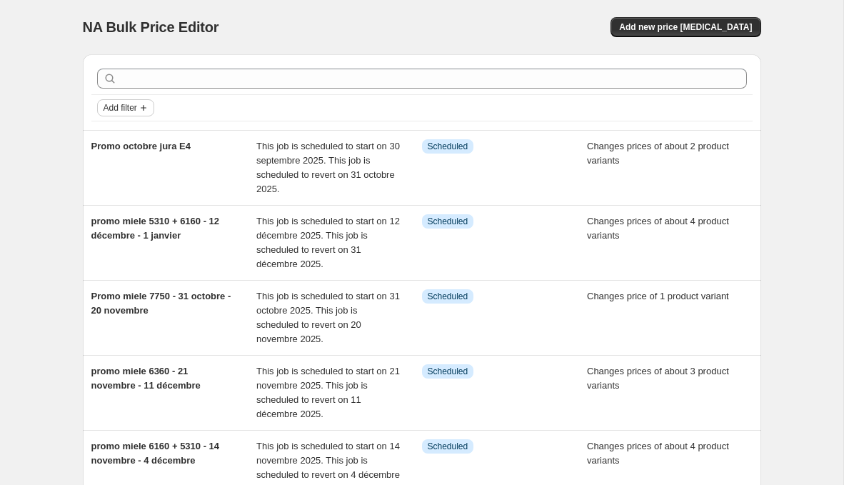
click at [134, 111] on span "Add filter" at bounding box center [121, 107] width 34 height 11
click at [138, 144] on button "Job status" at bounding box center [125, 135] width 51 height 23
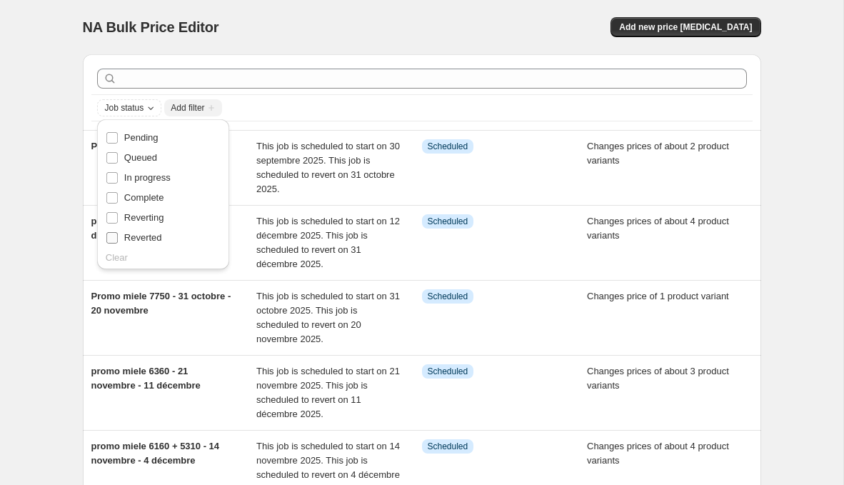
click at [143, 239] on span "Reverted" at bounding box center [143, 237] width 38 height 11
click at [118, 239] on input "Reverted" at bounding box center [111, 237] width 11 height 11
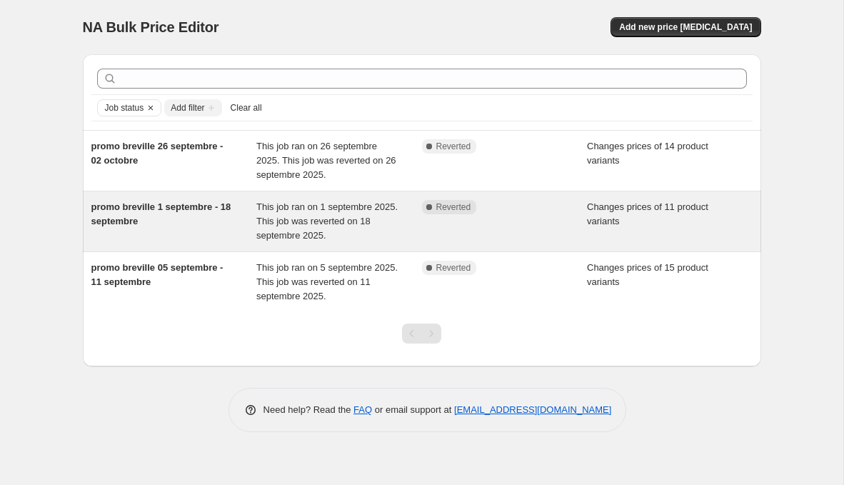
click at [297, 215] on span "This job ran on 1 septembre 2025. This job was reverted on 18 septembre 2025." at bounding box center [326, 220] width 141 height 39
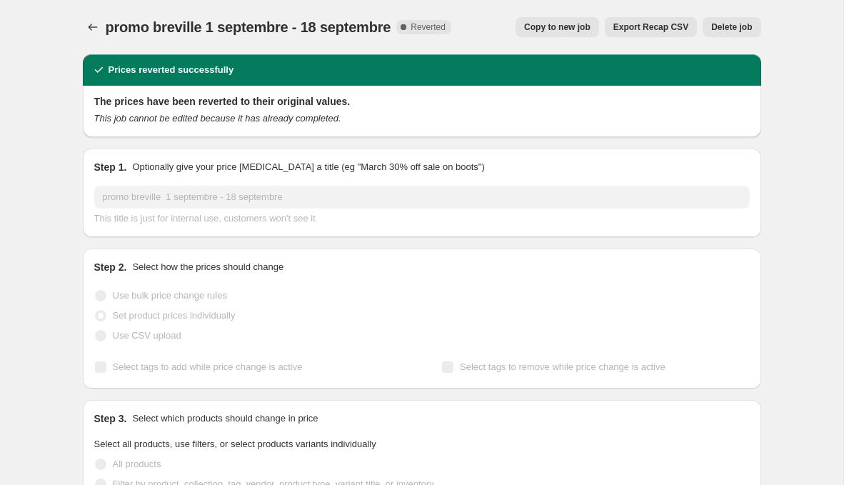
click at [744, 22] on span "Delete job" at bounding box center [732, 26] width 41 height 11
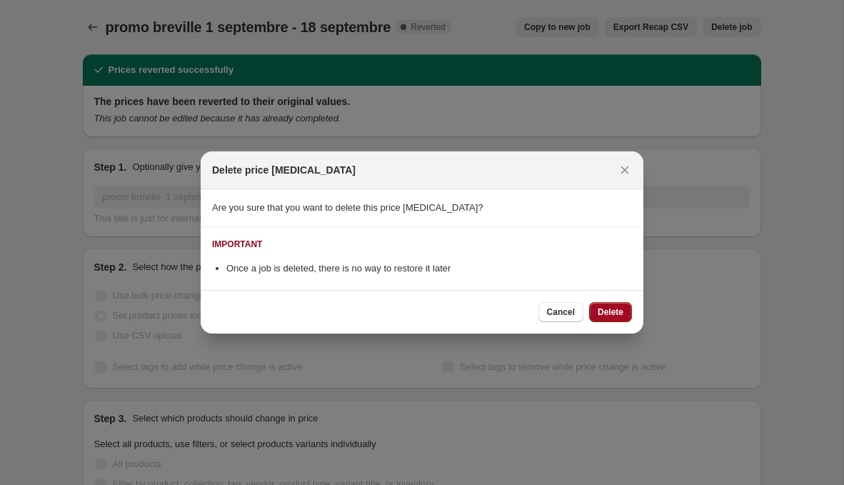
click at [615, 306] on button "Delete" at bounding box center [610, 312] width 43 height 20
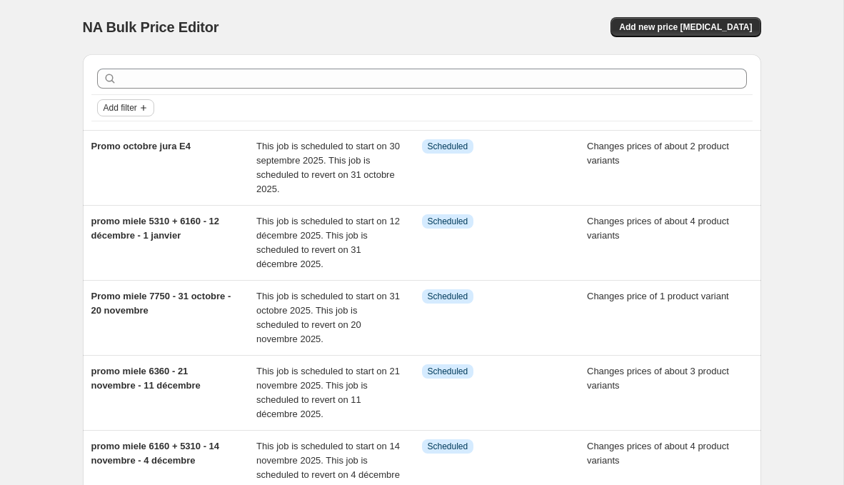
click at [136, 106] on span "Add filter" at bounding box center [121, 107] width 34 height 11
click at [144, 134] on span "Job status" at bounding box center [125, 135] width 42 height 11
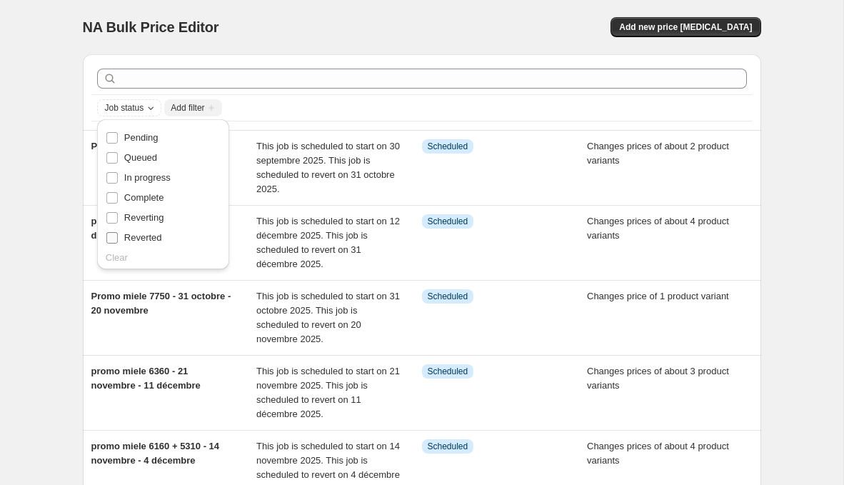
click at [139, 239] on span "Reverted" at bounding box center [143, 237] width 38 height 11
click at [118, 239] on input "Reverted" at bounding box center [111, 237] width 11 height 11
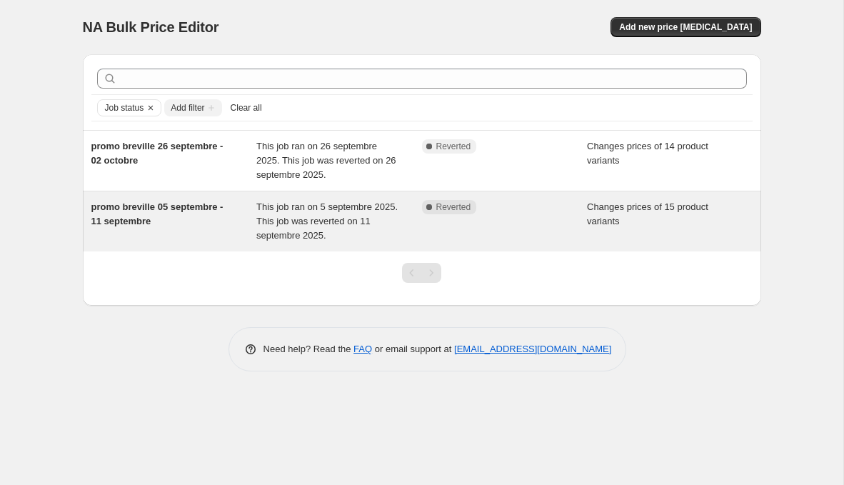
click at [223, 191] on div "promo breville 05 septembre - 11 septembre This job ran on 5 septembre 2025. Th…" at bounding box center [422, 221] width 679 height 60
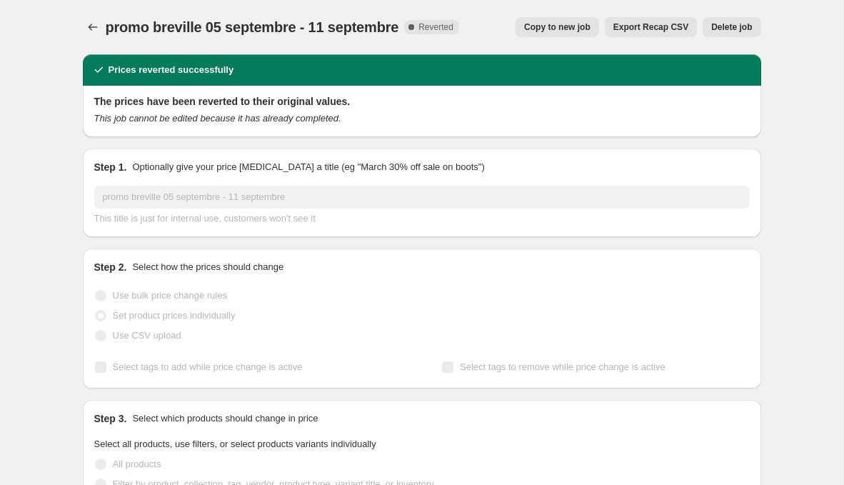
click at [752, 29] on span "Delete job" at bounding box center [732, 26] width 41 height 11
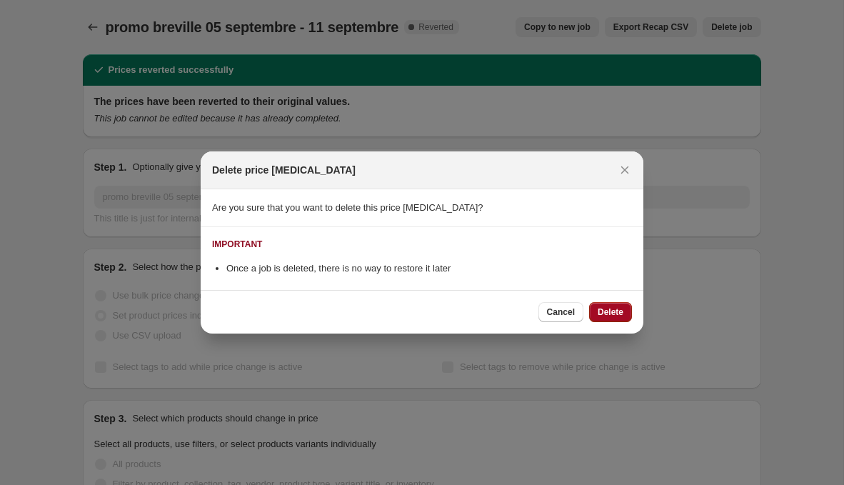
click at [612, 306] on span "Delete" at bounding box center [611, 311] width 26 height 11
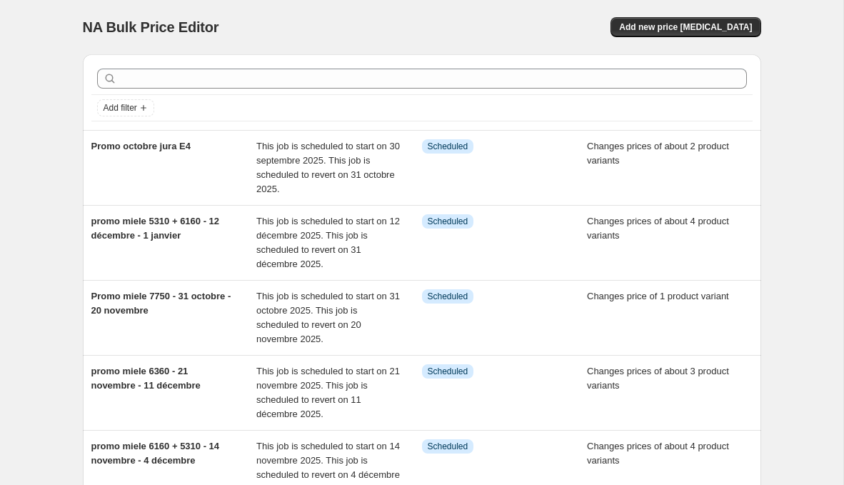
click at [136, 92] on div at bounding box center [422, 78] width 662 height 31
click at [137, 102] on span "Add filter" at bounding box center [121, 107] width 34 height 11
click at [134, 145] on button "Job status" at bounding box center [125, 135] width 51 height 23
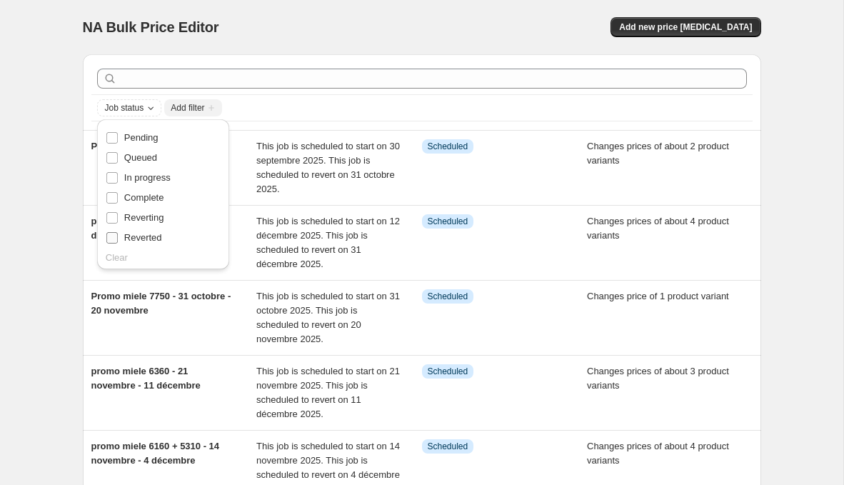
click at [133, 231] on span "Reverted" at bounding box center [143, 238] width 38 height 14
click at [118, 232] on input "Reverted" at bounding box center [111, 237] width 11 height 11
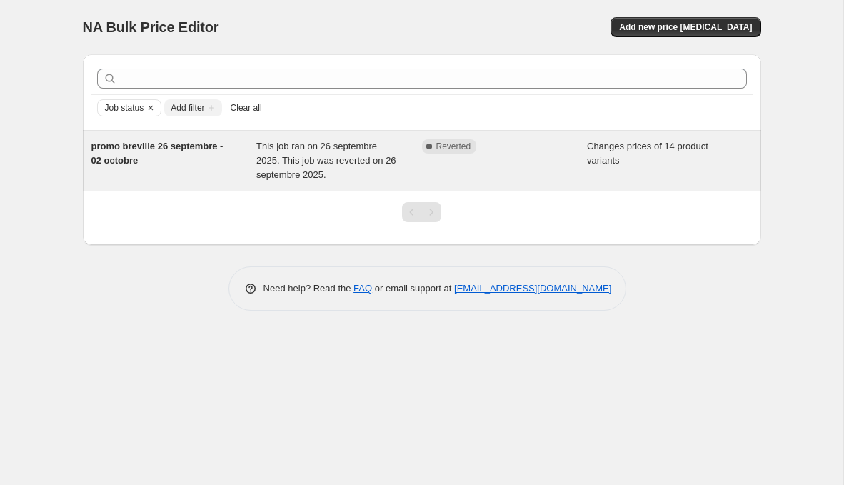
click at [362, 135] on div "promo breville 26 septembre - 02 octobre This job ran on 26 septembre 2025. Thi…" at bounding box center [422, 161] width 679 height 60
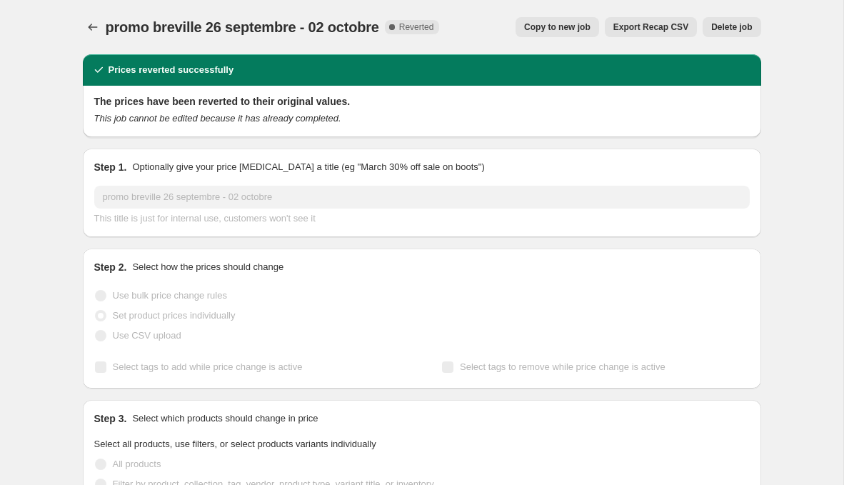
click at [736, 18] on button "Delete job" at bounding box center [732, 27] width 58 height 20
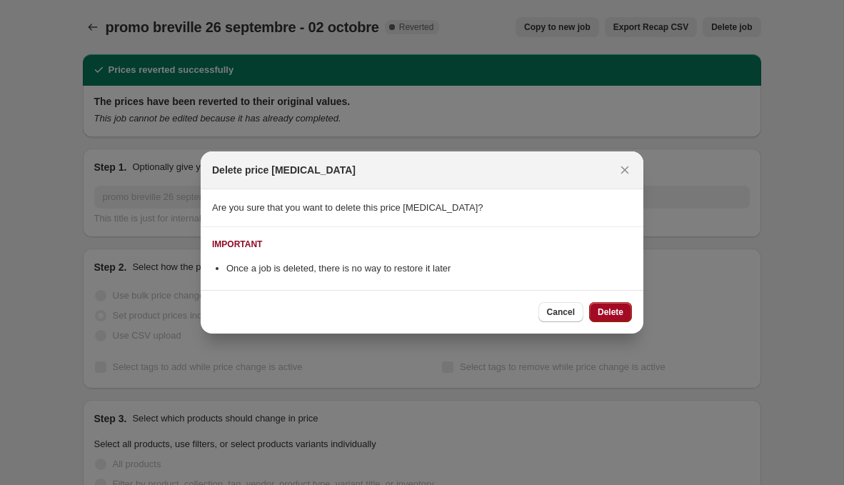
click at [625, 309] on button "Delete" at bounding box center [610, 312] width 43 height 20
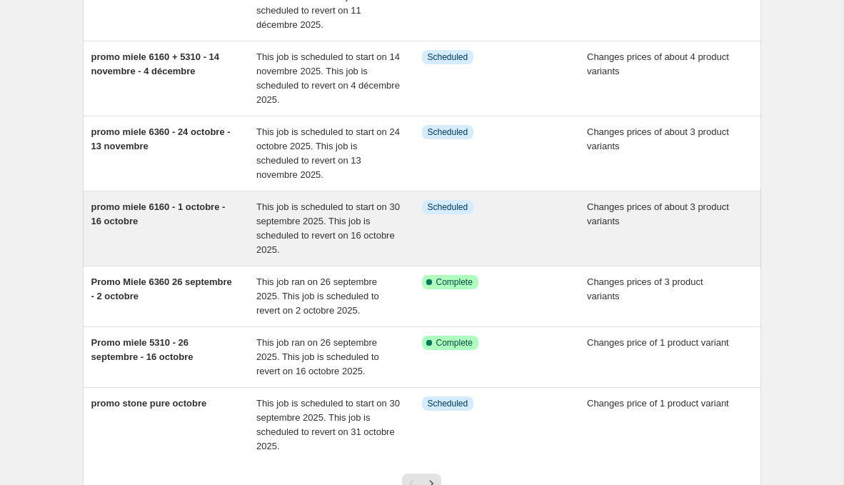
scroll to position [386, 0]
